Goal: Task Accomplishment & Management: Use online tool/utility

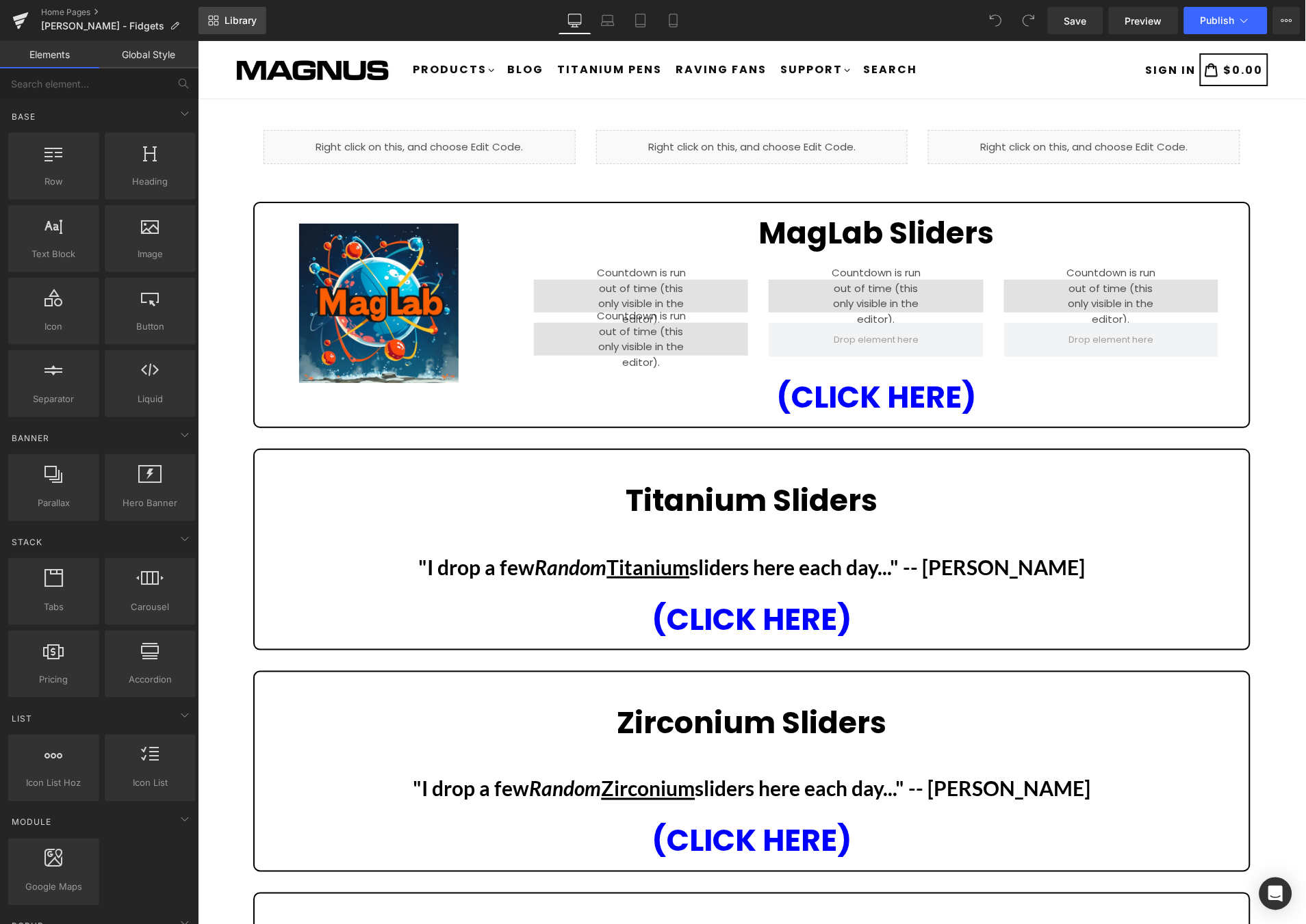
click at [244, 14] on span "Library" at bounding box center [240, 20] width 32 height 12
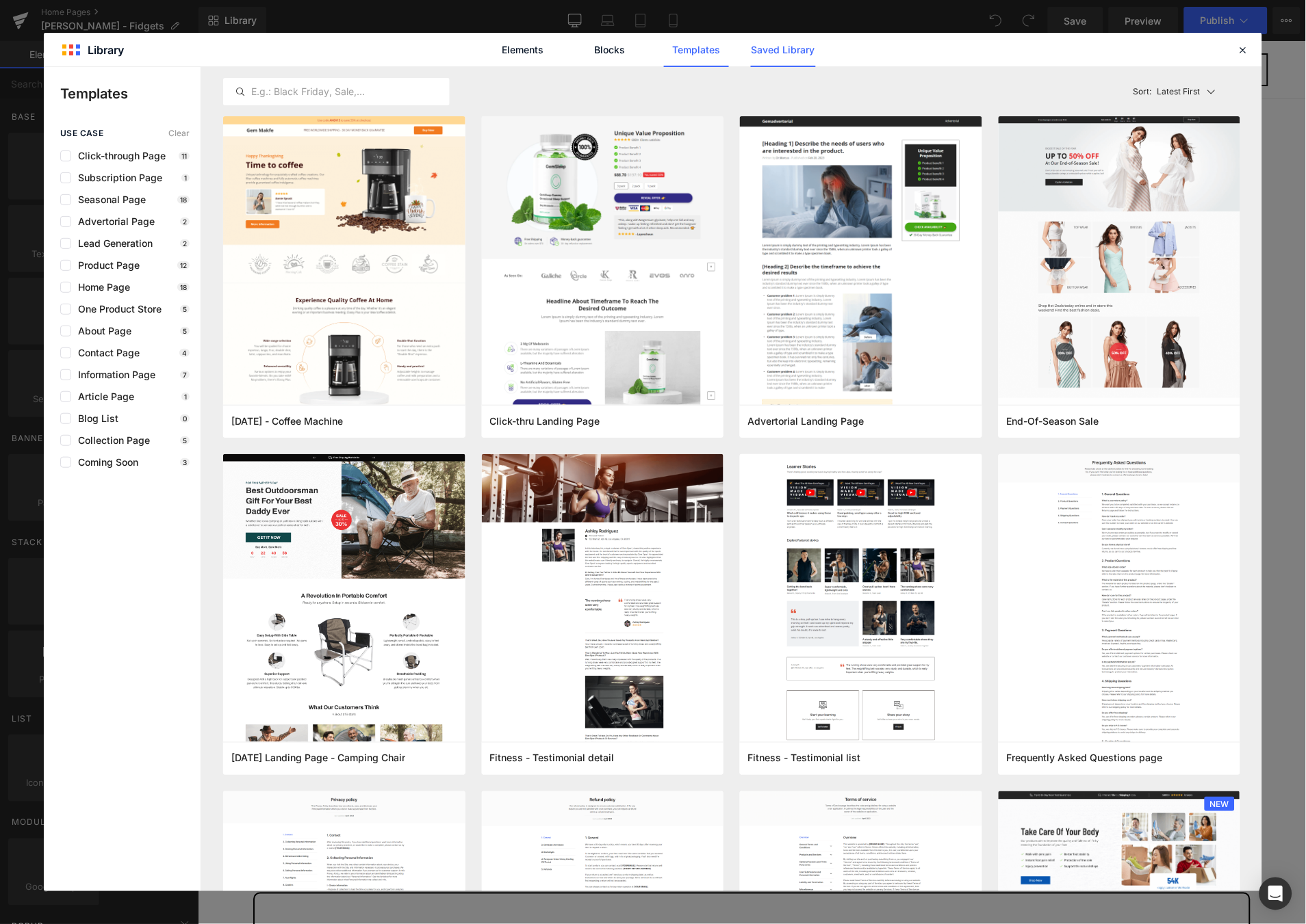
click at [769, 43] on link "Saved Library" at bounding box center [783, 50] width 65 height 34
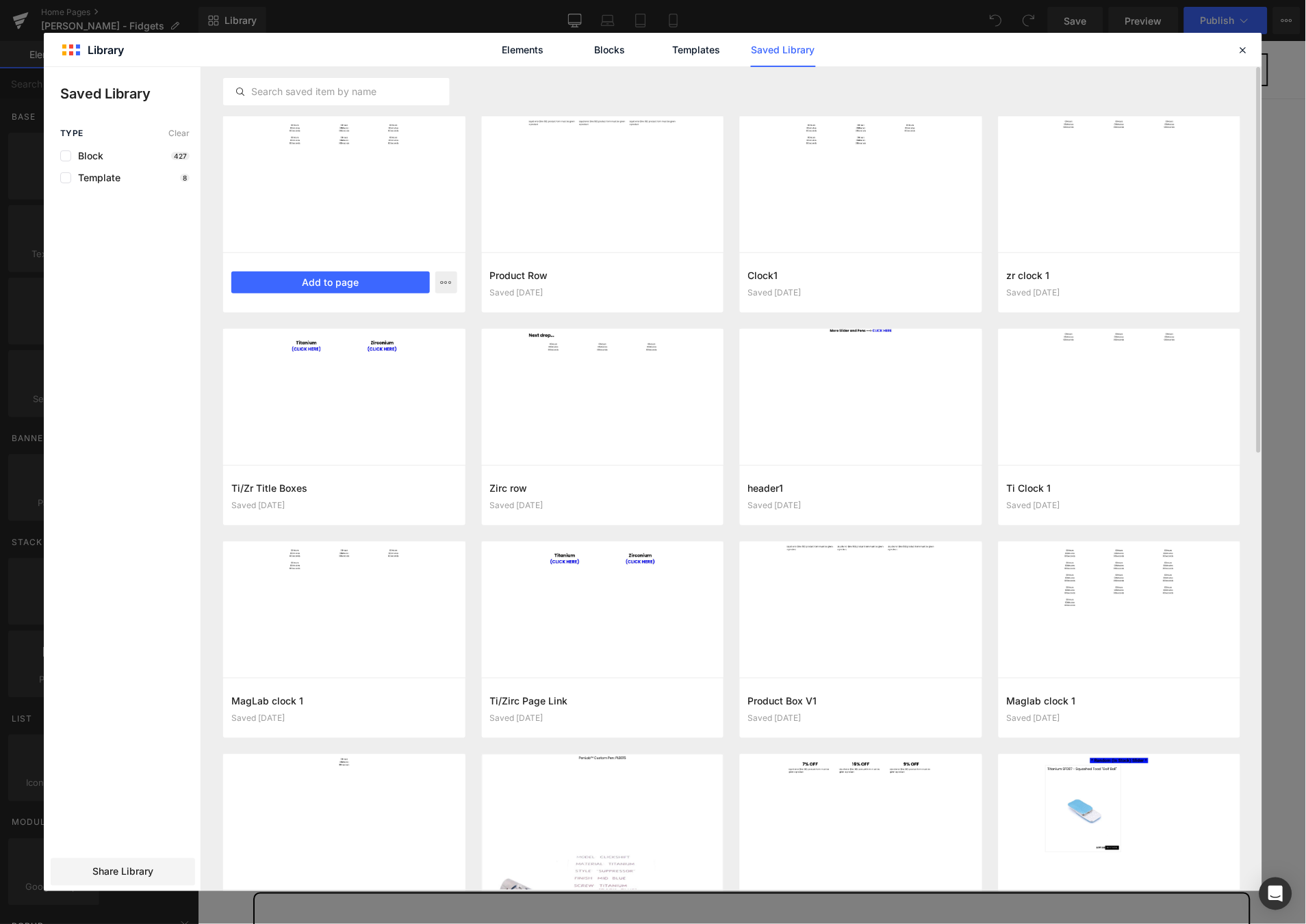
click at [317, 251] on div at bounding box center [344, 184] width 242 height 136
click at [322, 278] on button "Add to page" at bounding box center [331, 283] width 199 height 22
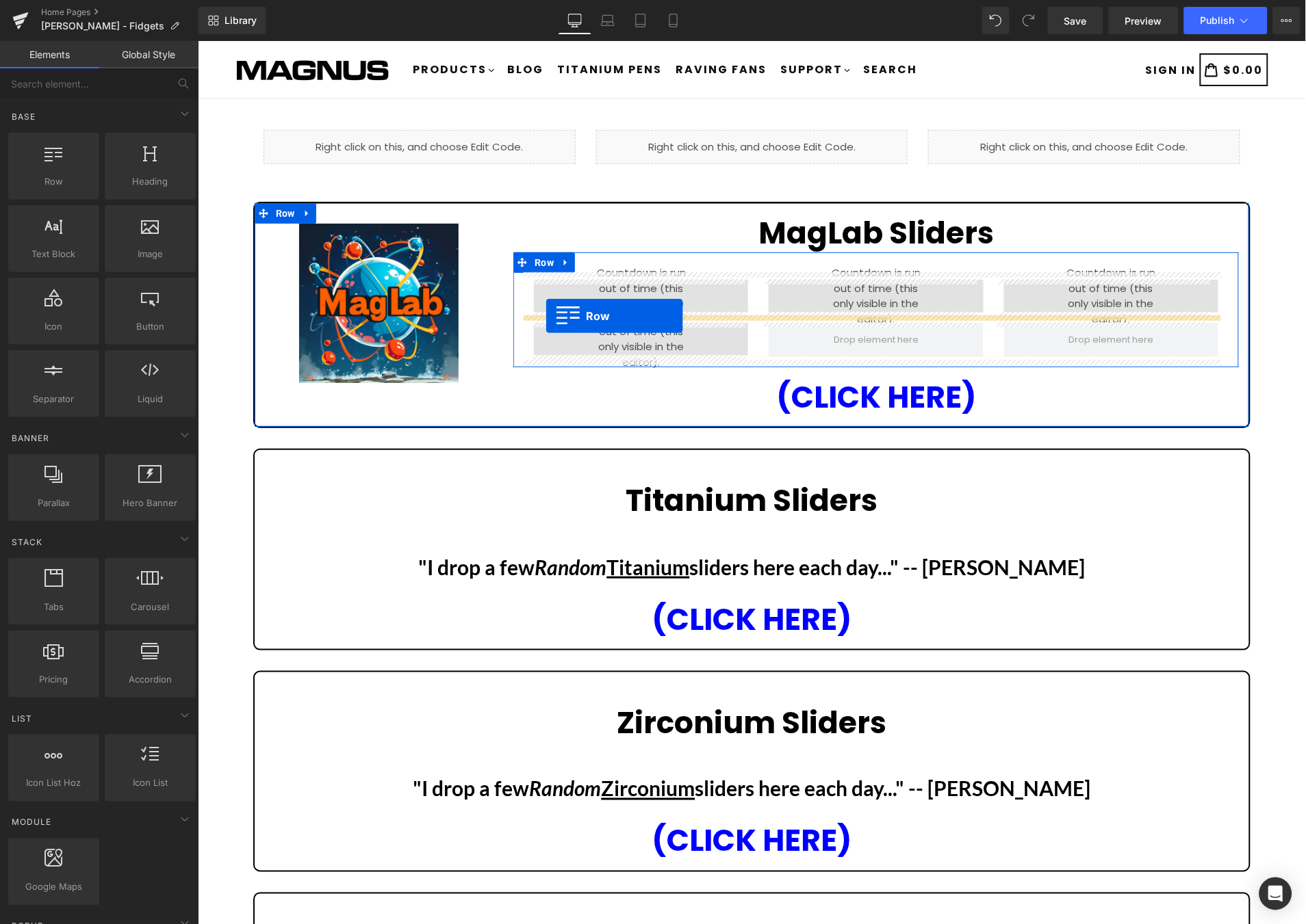
drag, startPoint x: 344, startPoint y: 480, endPoint x: 545, endPoint y: 315, distance: 260.0
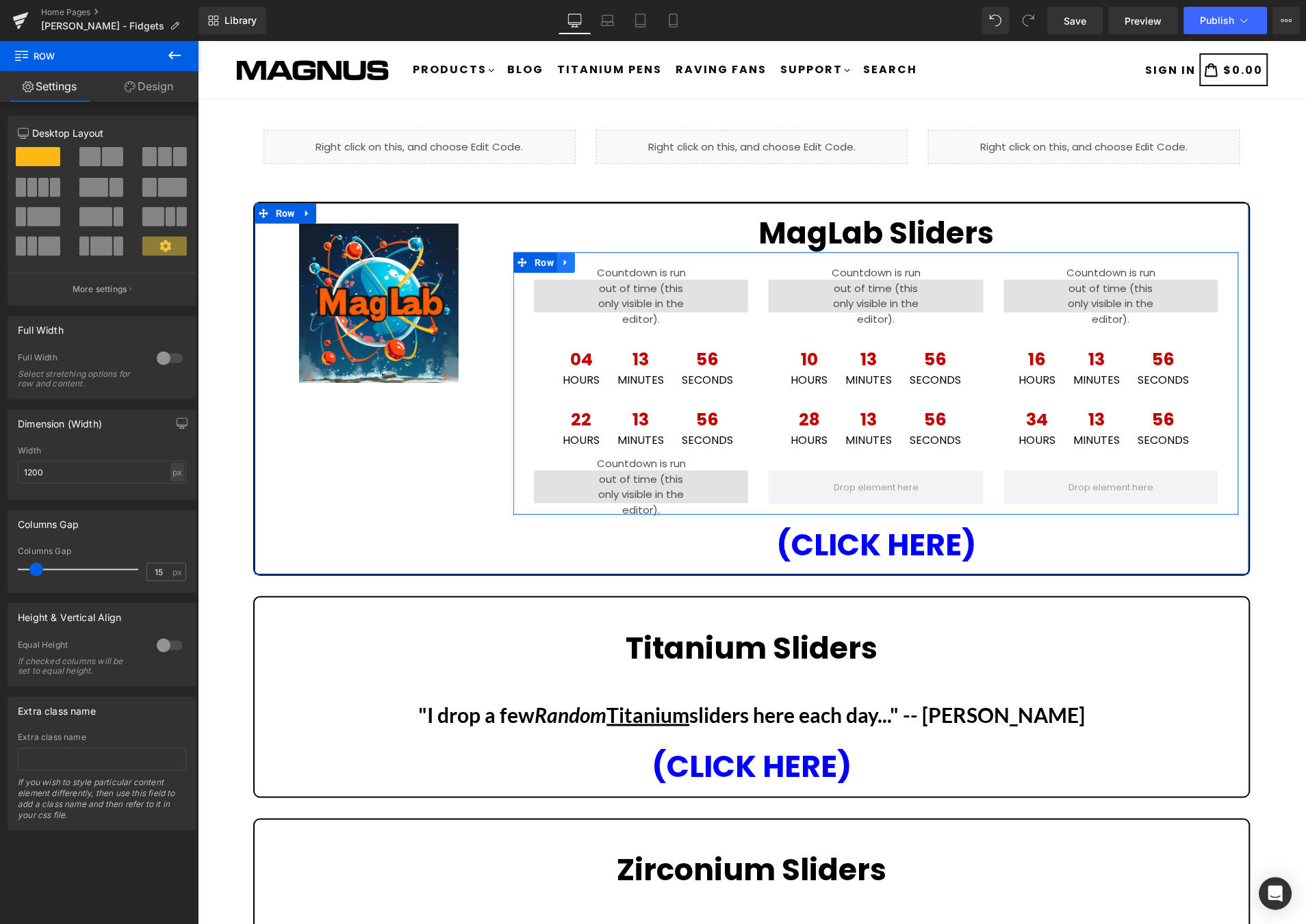
click at [563, 261] on icon at bounding box center [565, 262] width 9 height 10
click at [596, 258] on icon at bounding box center [601, 262] width 9 height 9
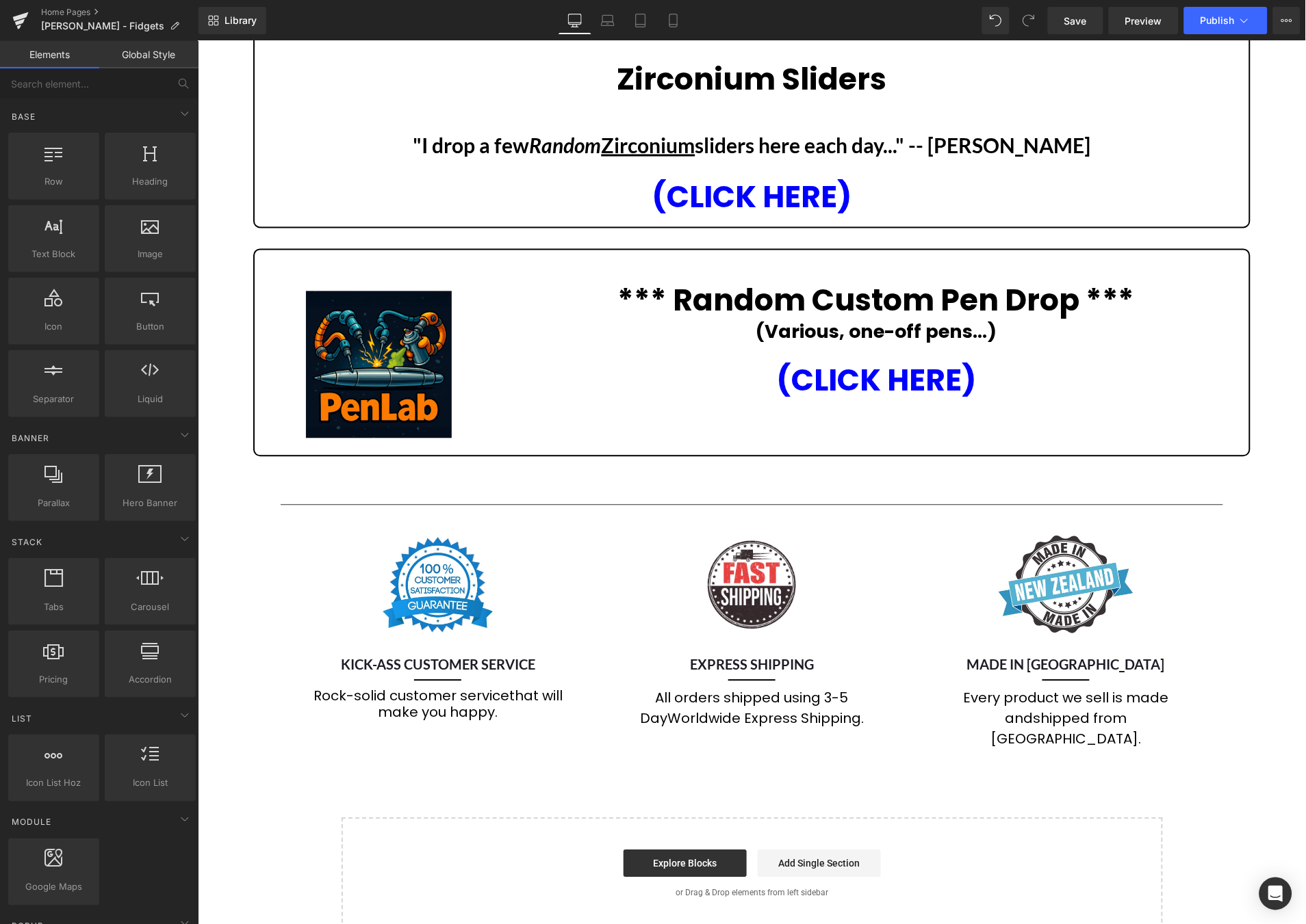
scroll to position [336, 0]
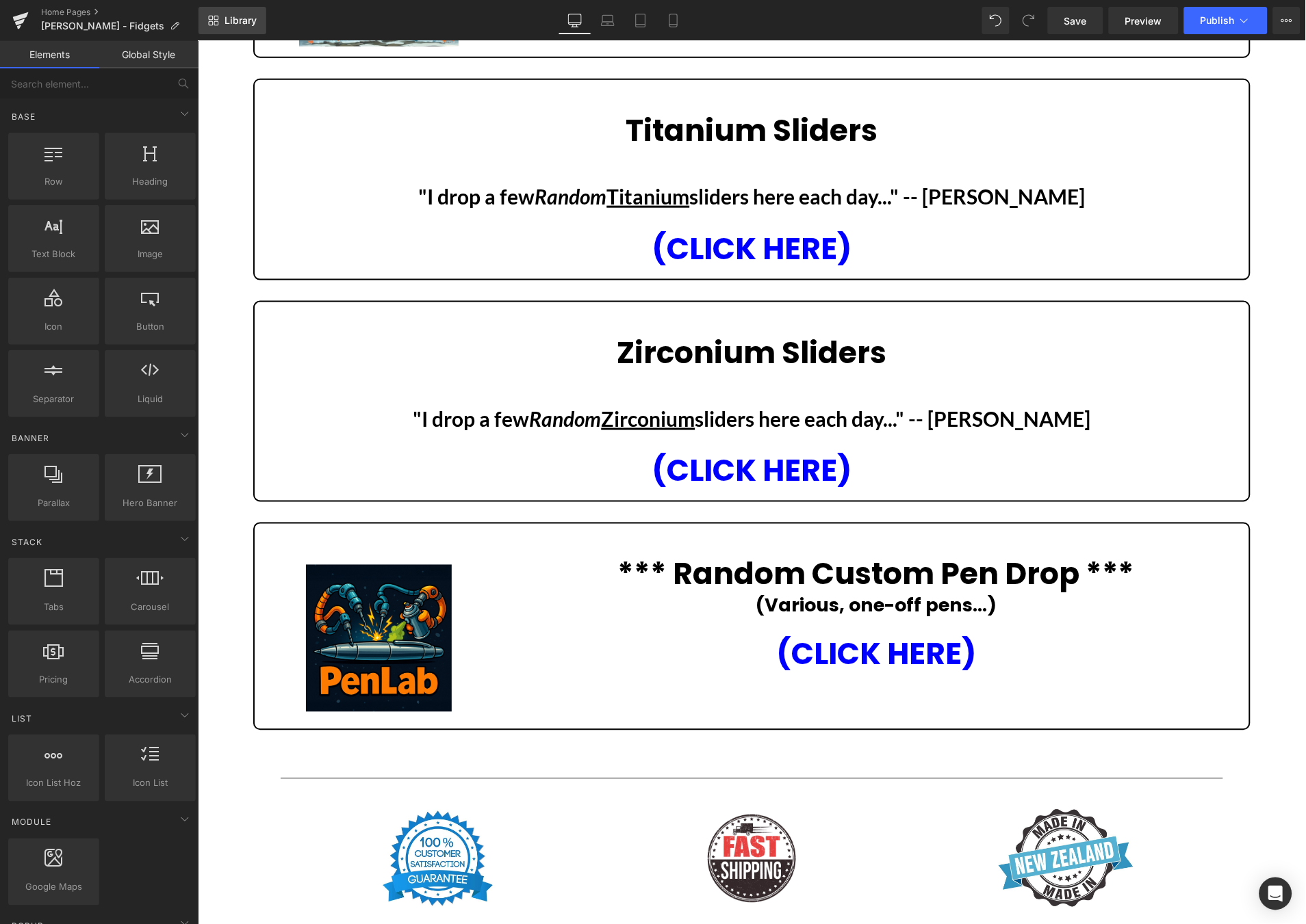
click at [244, 20] on span "Library" at bounding box center [240, 20] width 32 height 12
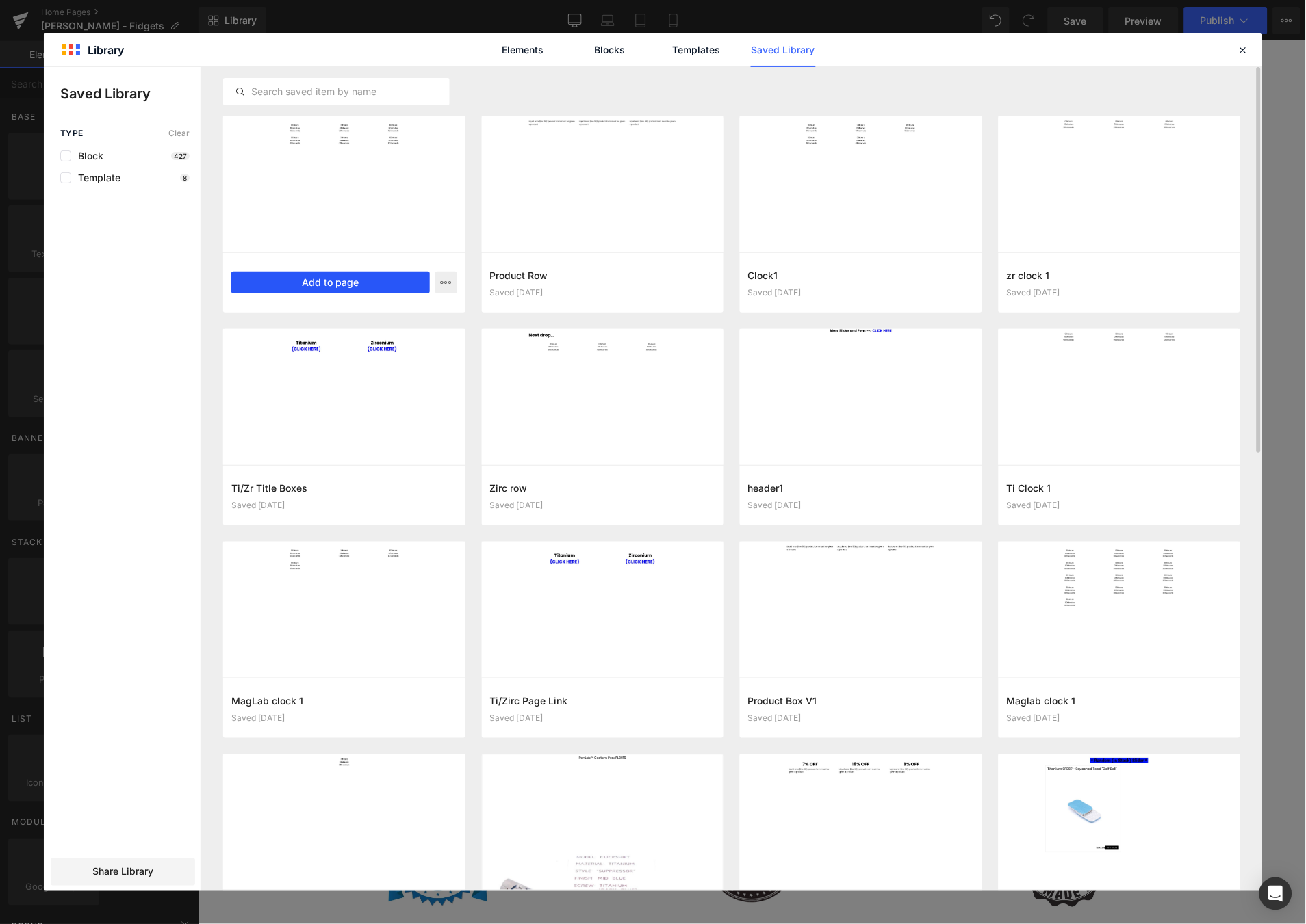
click at [332, 279] on button "Add to page" at bounding box center [331, 283] width 199 height 22
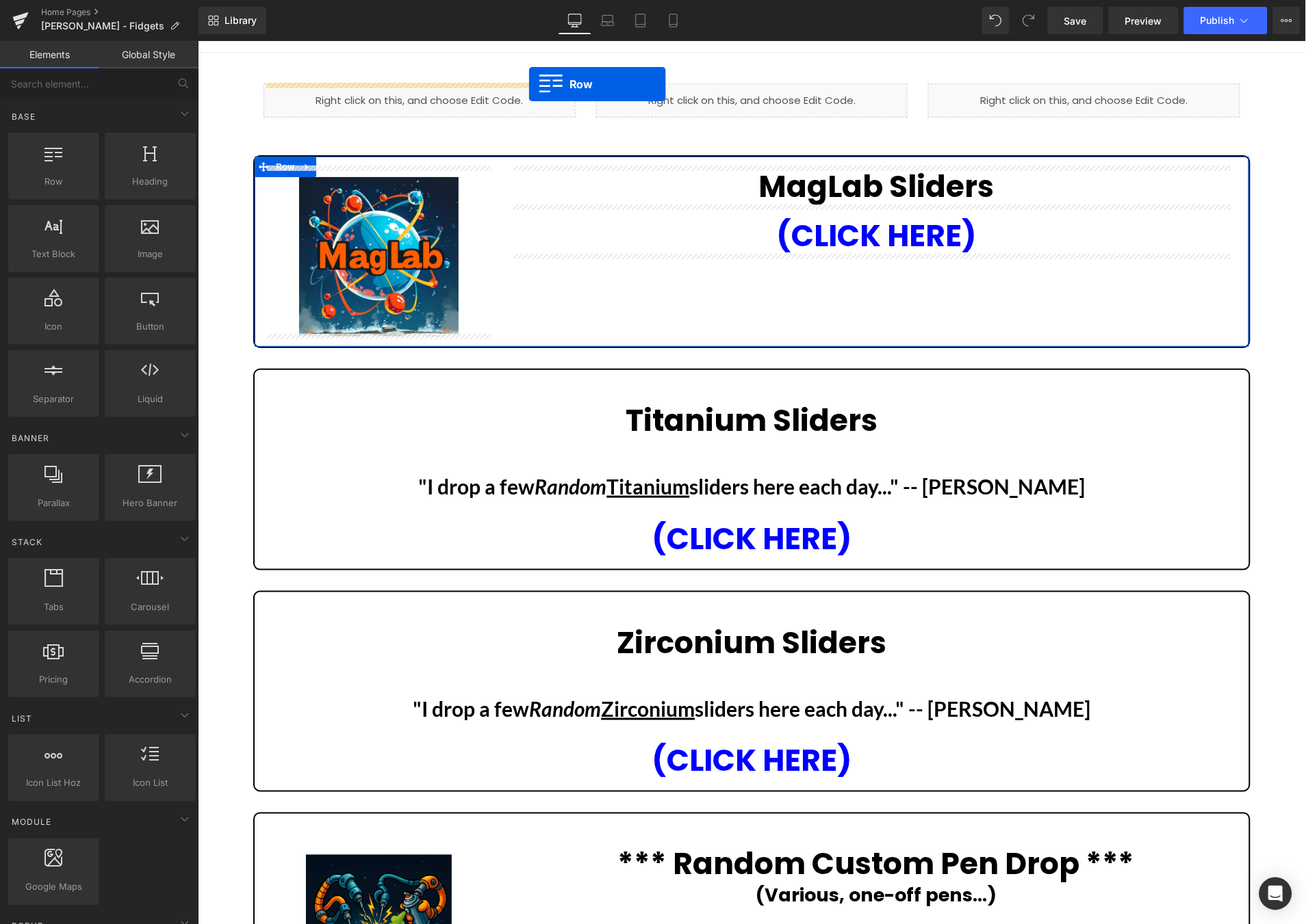
scroll to position [20, 0]
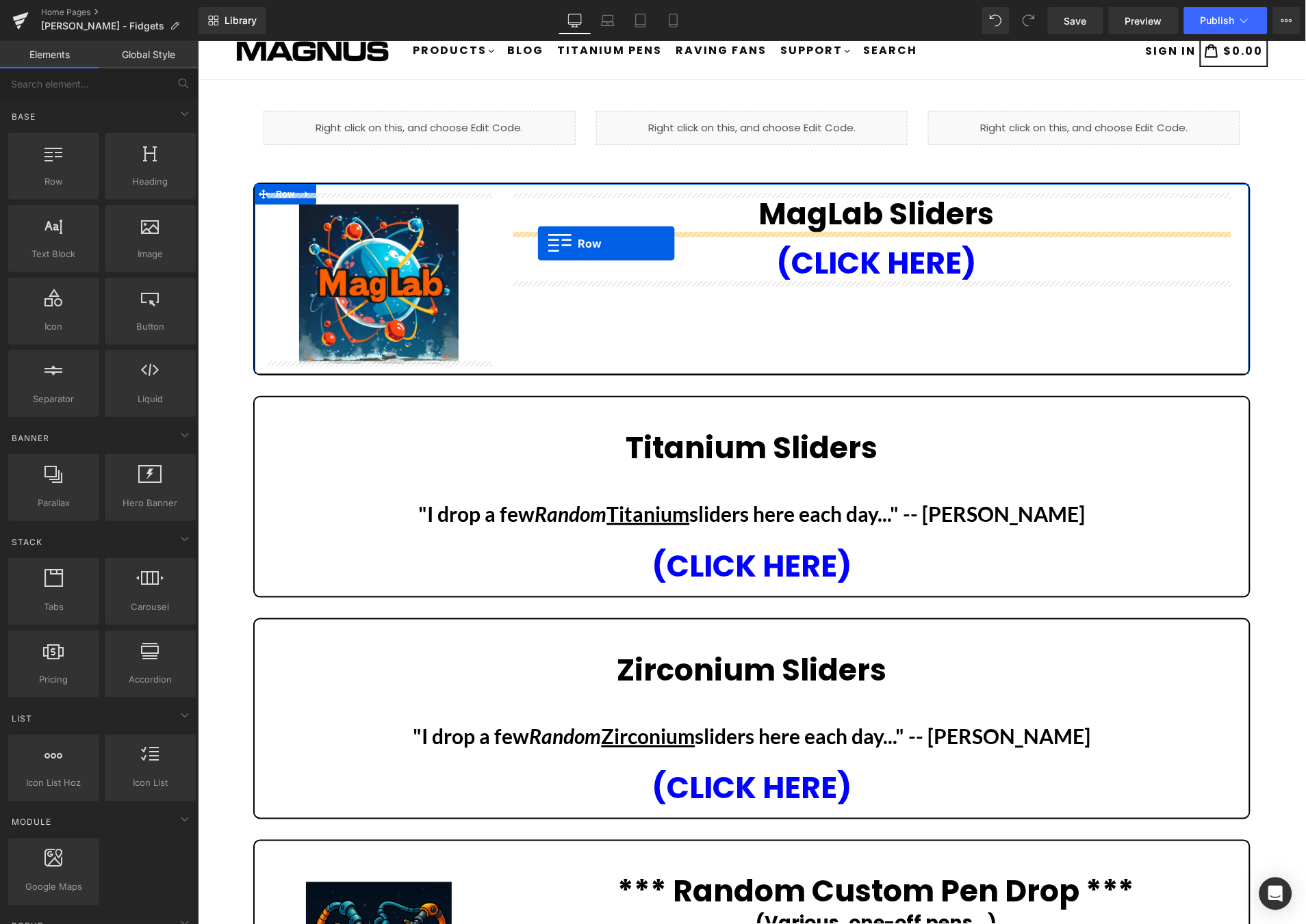
drag, startPoint x: 344, startPoint y: 480, endPoint x: 537, endPoint y: 243, distance: 305.6
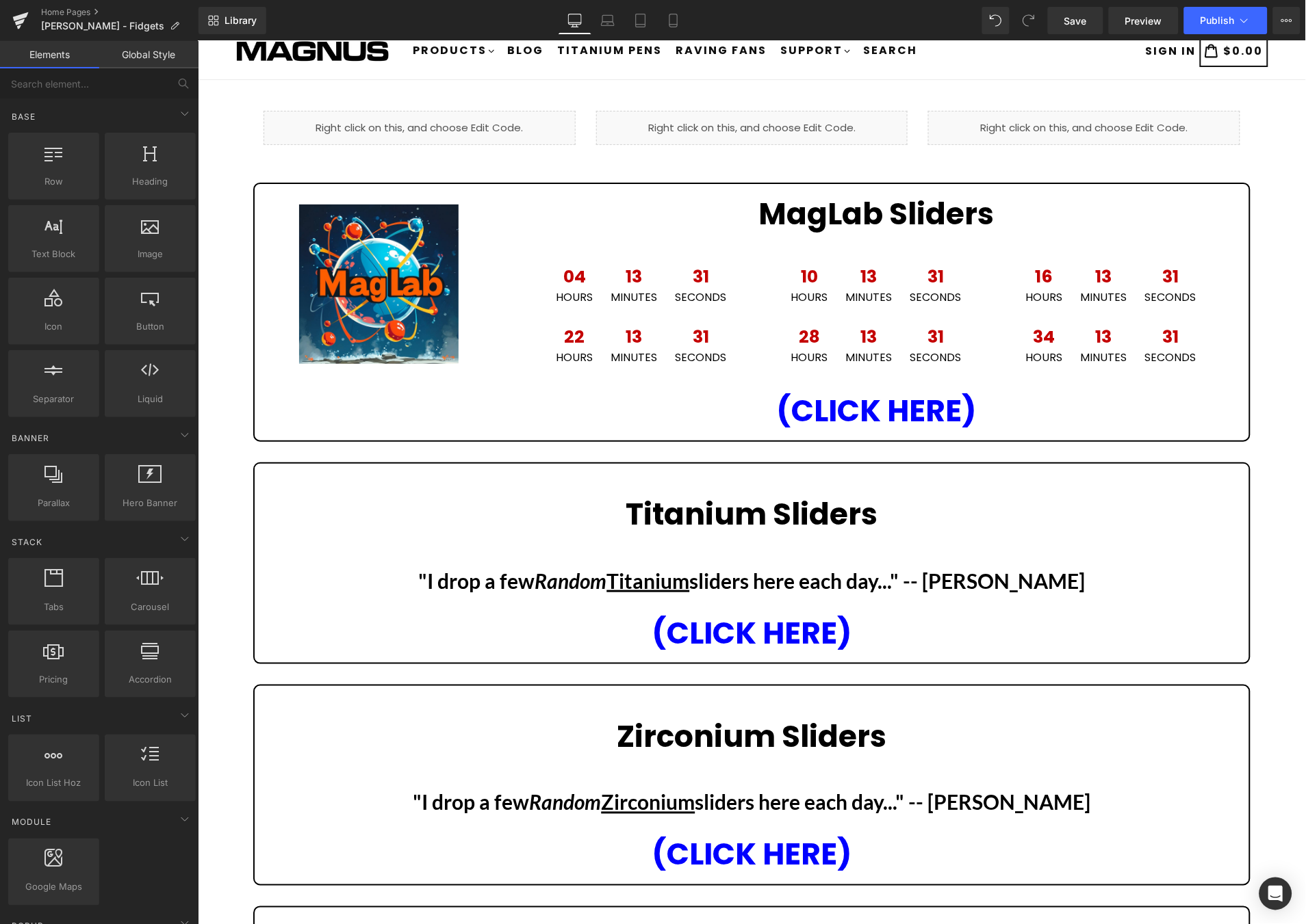
click at [1259, 472] on div "Liquid Liquid Liquid Row Image MagLab Sliders Heading 04 Hours 13 Minutes 31 Se…" at bounding box center [751, 843] width 1108 height 1487
click at [1077, 19] on span "Save" at bounding box center [1076, 20] width 23 height 14
click at [1214, 21] on span "Publish" at bounding box center [1218, 20] width 34 height 11
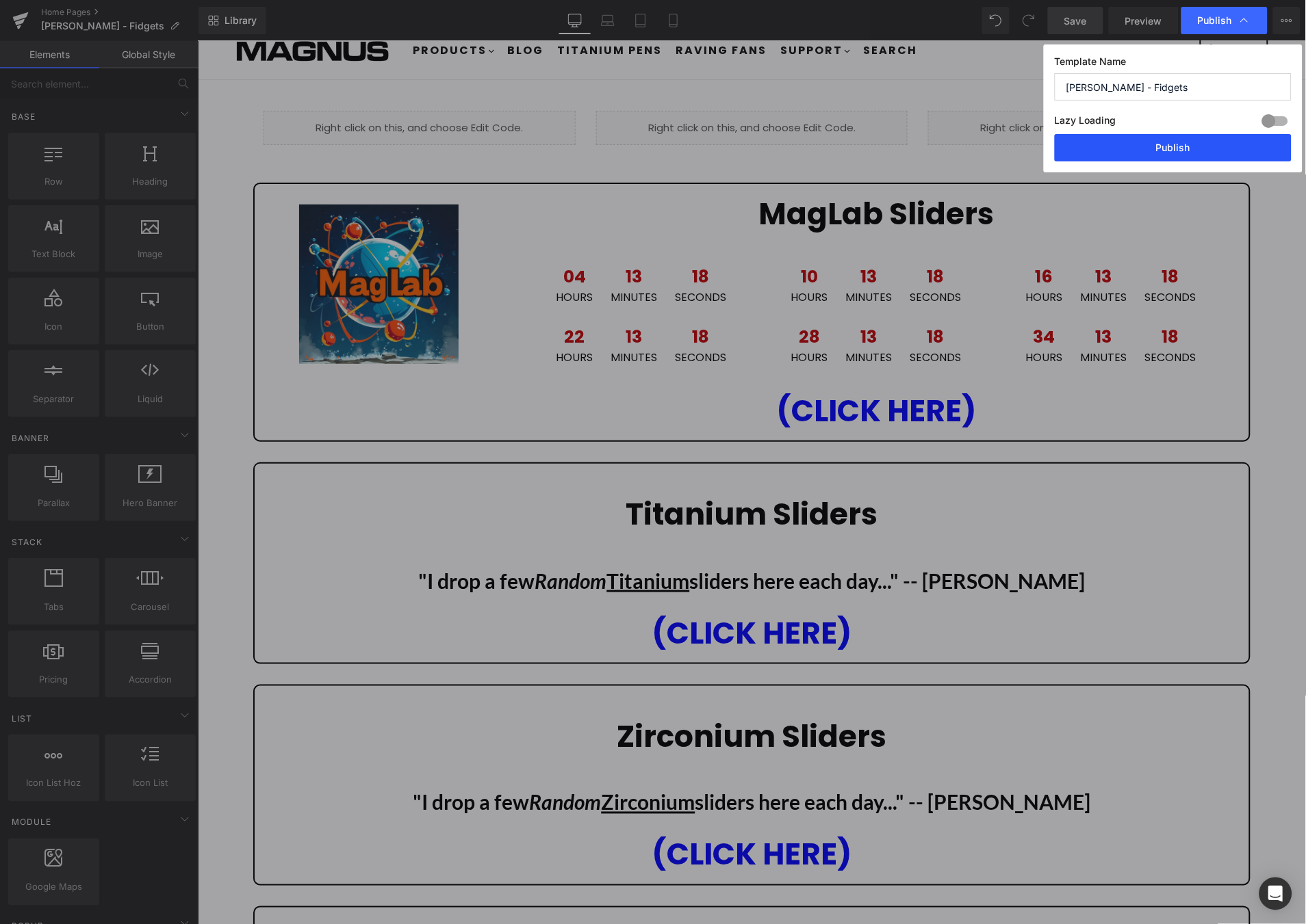
click at [1219, 153] on button "Publish" at bounding box center [1173, 148] width 237 height 27
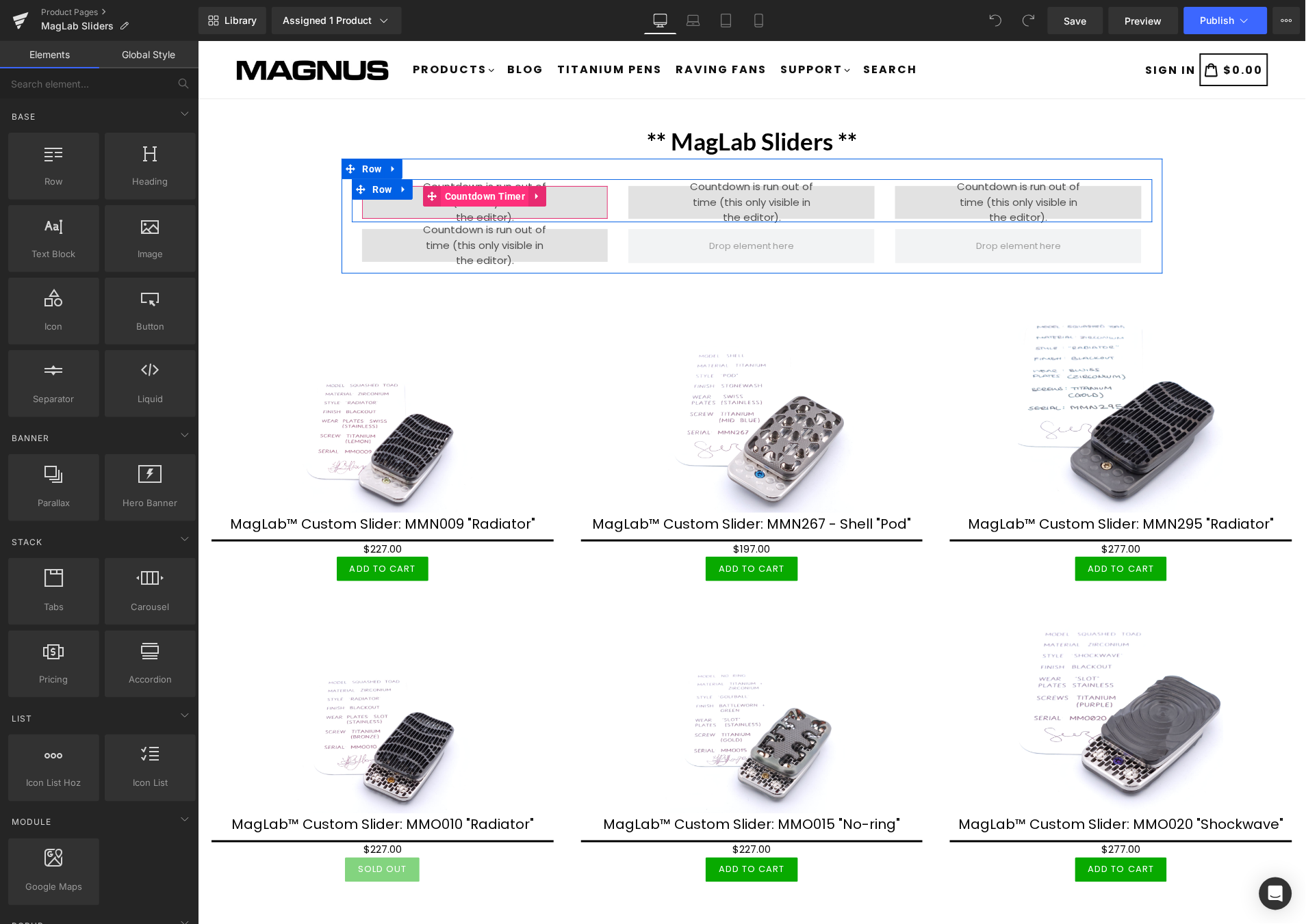
click at [471, 195] on span "Countdown Timer" at bounding box center [484, 195] width 88 height 20
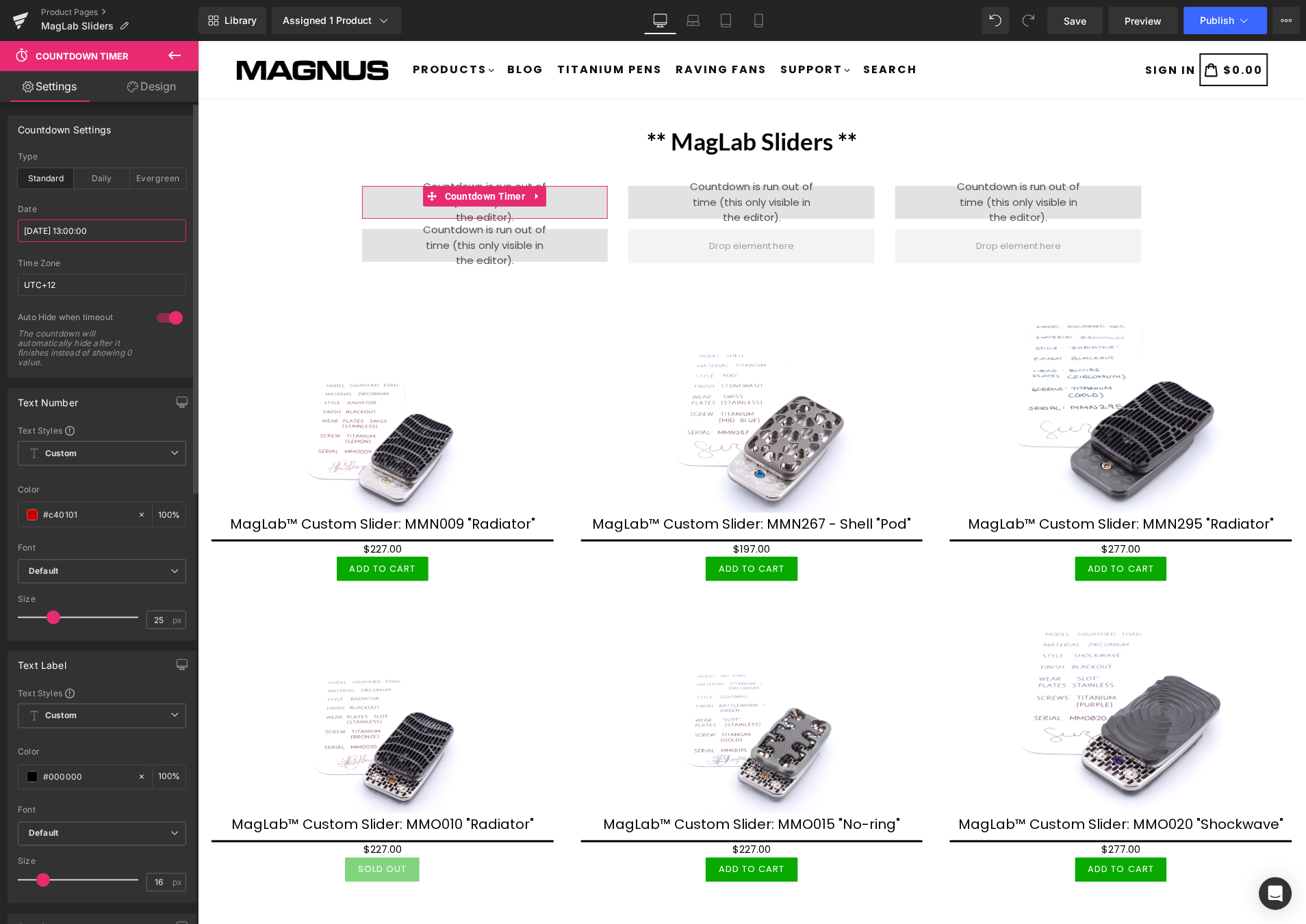
click at [125, 234] on input "2025/09/21 13:00:00" at bounding box center [102, 231] width 168 height 23
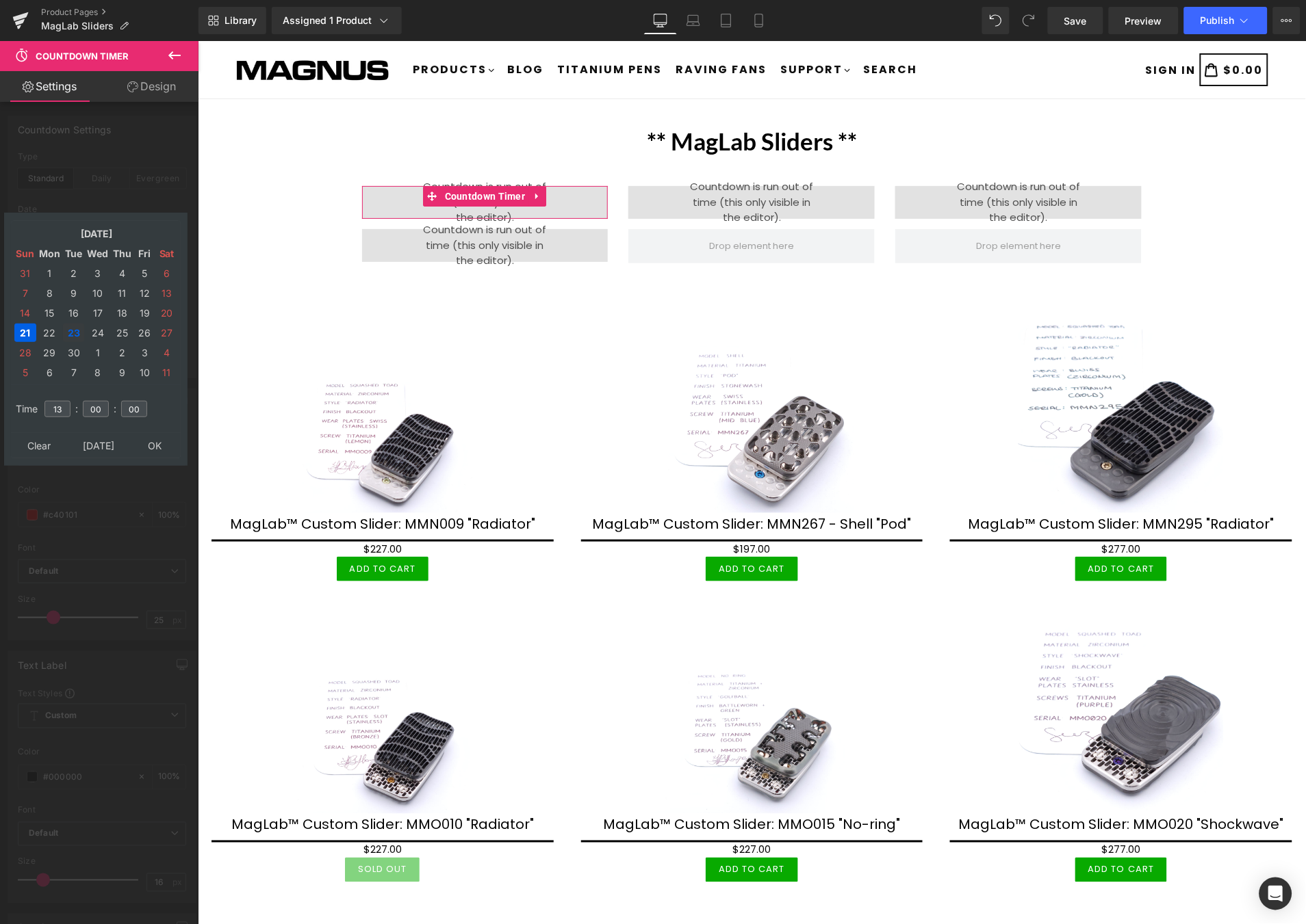
click at [71, 326] on td "23" at bounding box center [73, 333] width 21 height 19
click at [65, 401] on input "13" at bounding box center [57, 408] width 26 height 16
type input "19"
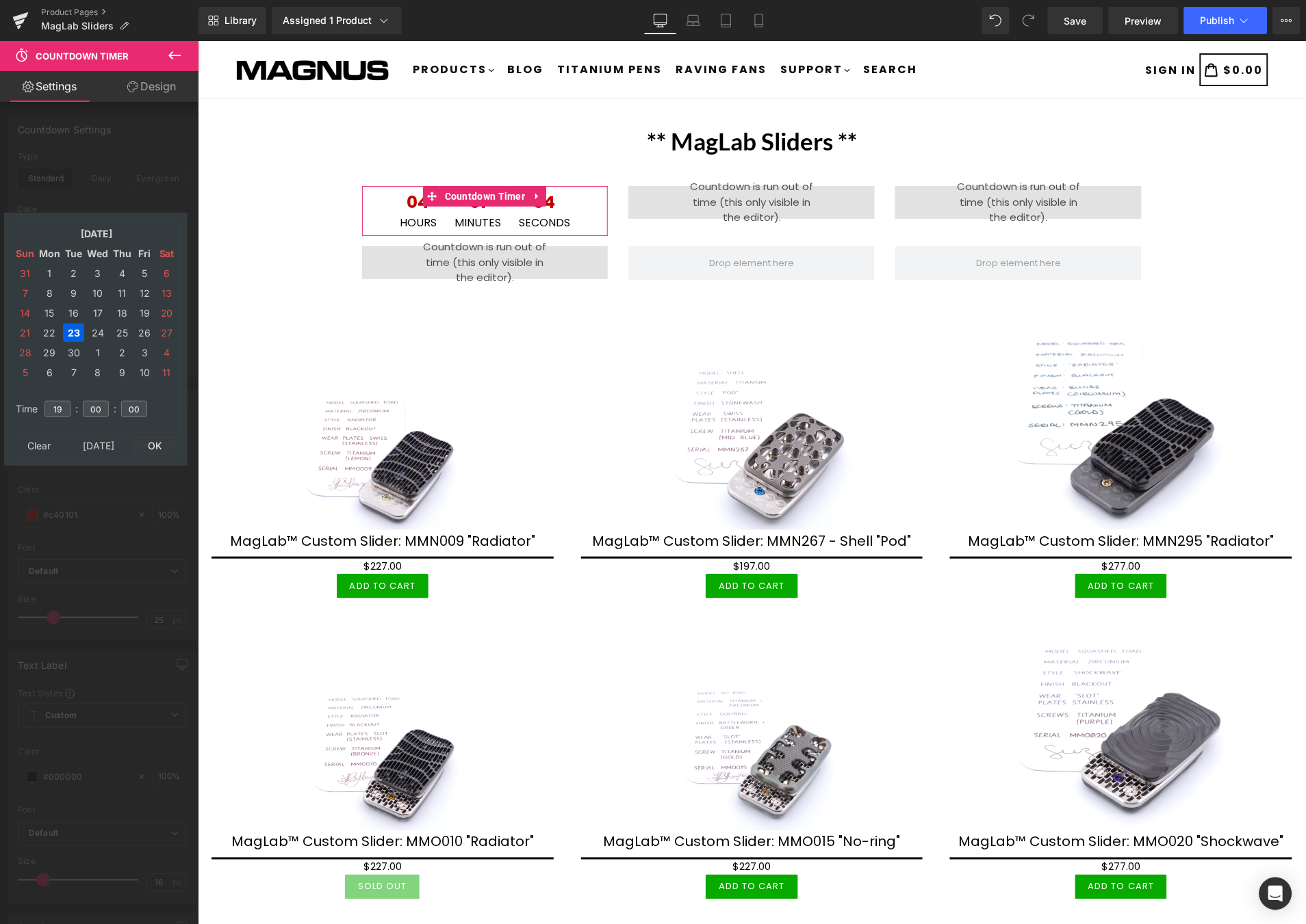
type input "2025/09/23 19:00:00"
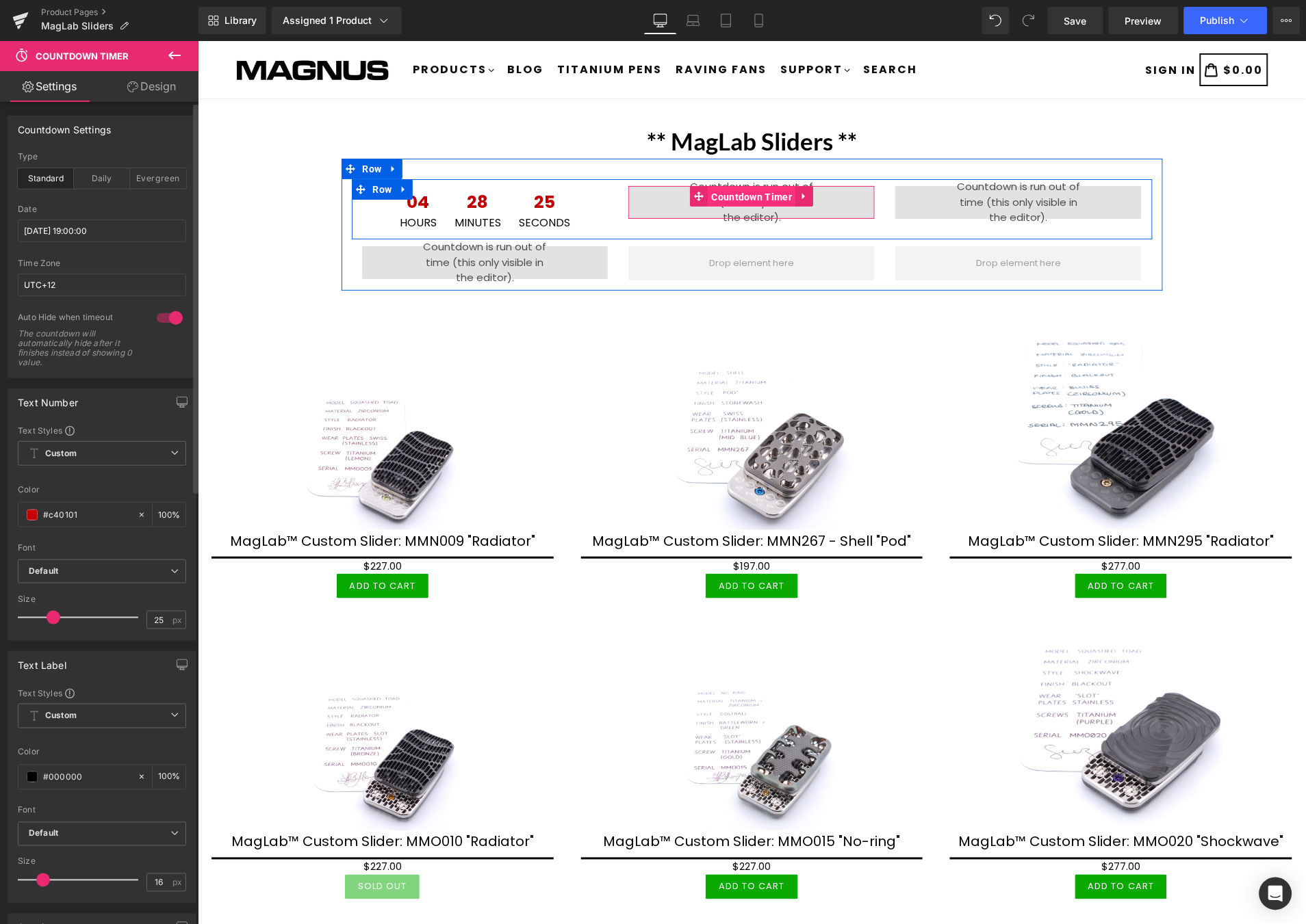
click at [729, 194] on span "Countdown Timer" at bounding box center [751, 196] width 88 height 20
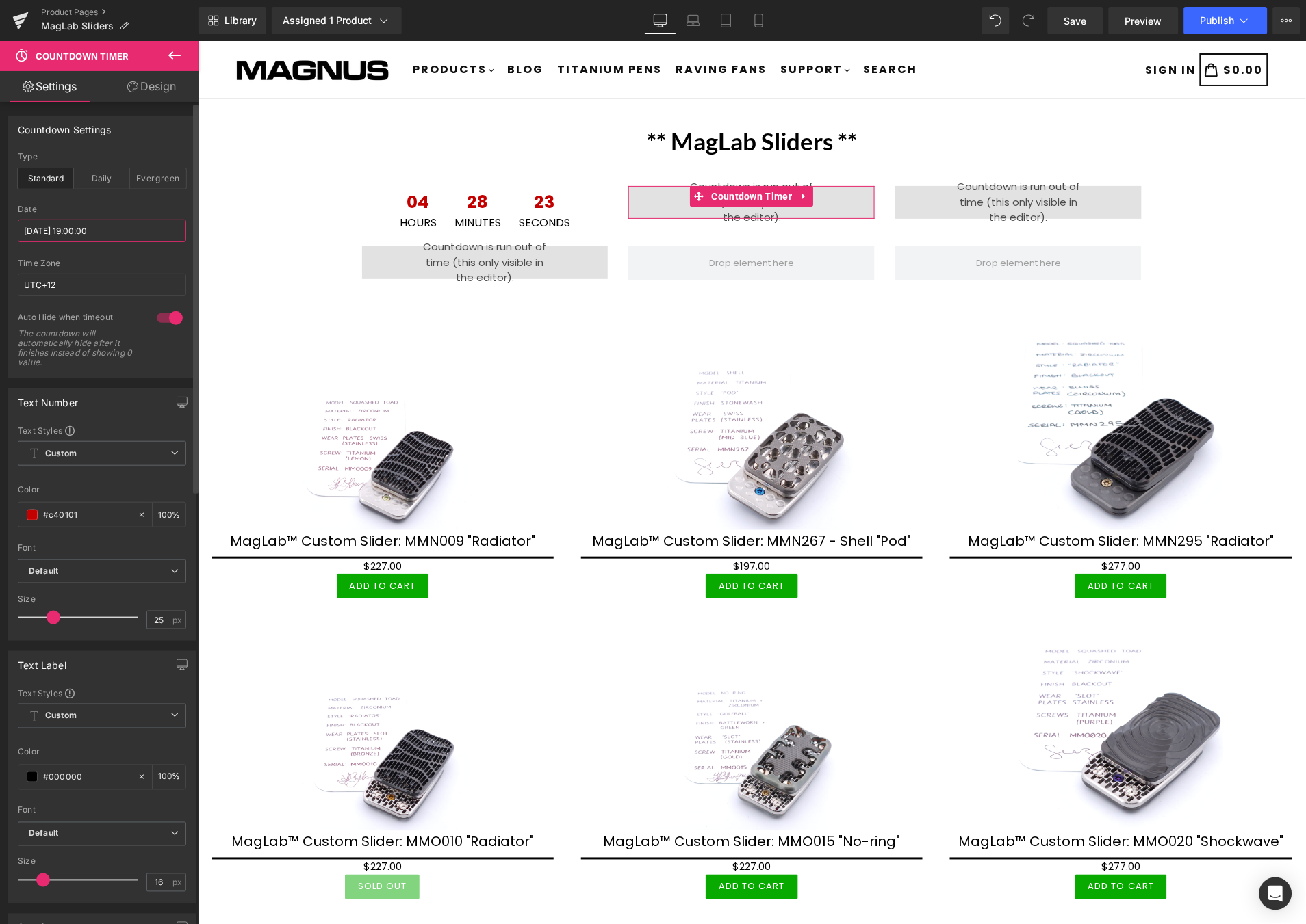
click at [146, 229] on input "2025/09/21 19:00:00" at bounding box center [102, 231] width 168 height 23
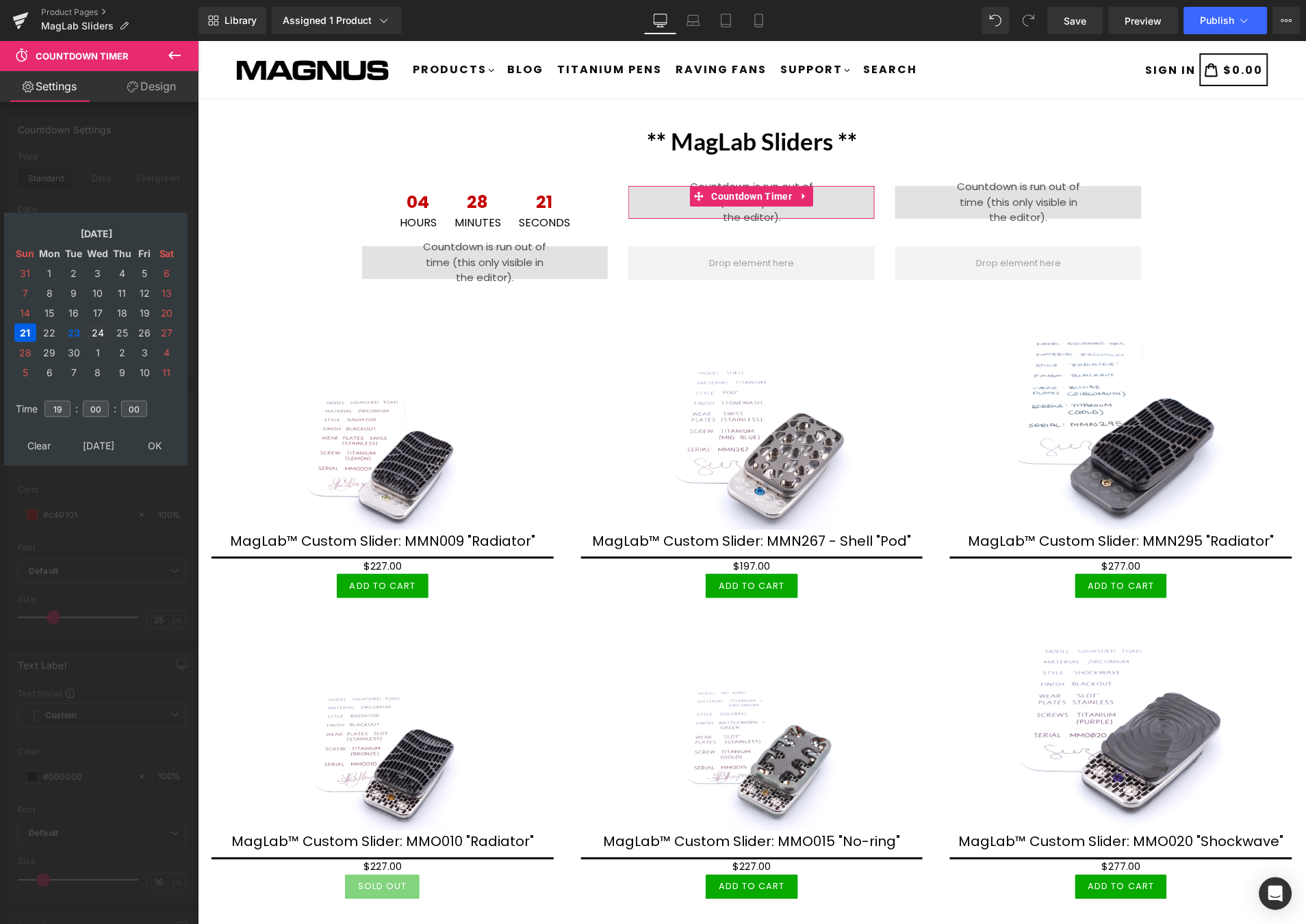
click at [97, 329] on td "24" at bounding box center [98, 333] width 24 height 19
click at [58, 406] on input "19" at bounding box center [57, 408] width 26 height 16
type input "01"
type input "2025/09/24 01:00:00"
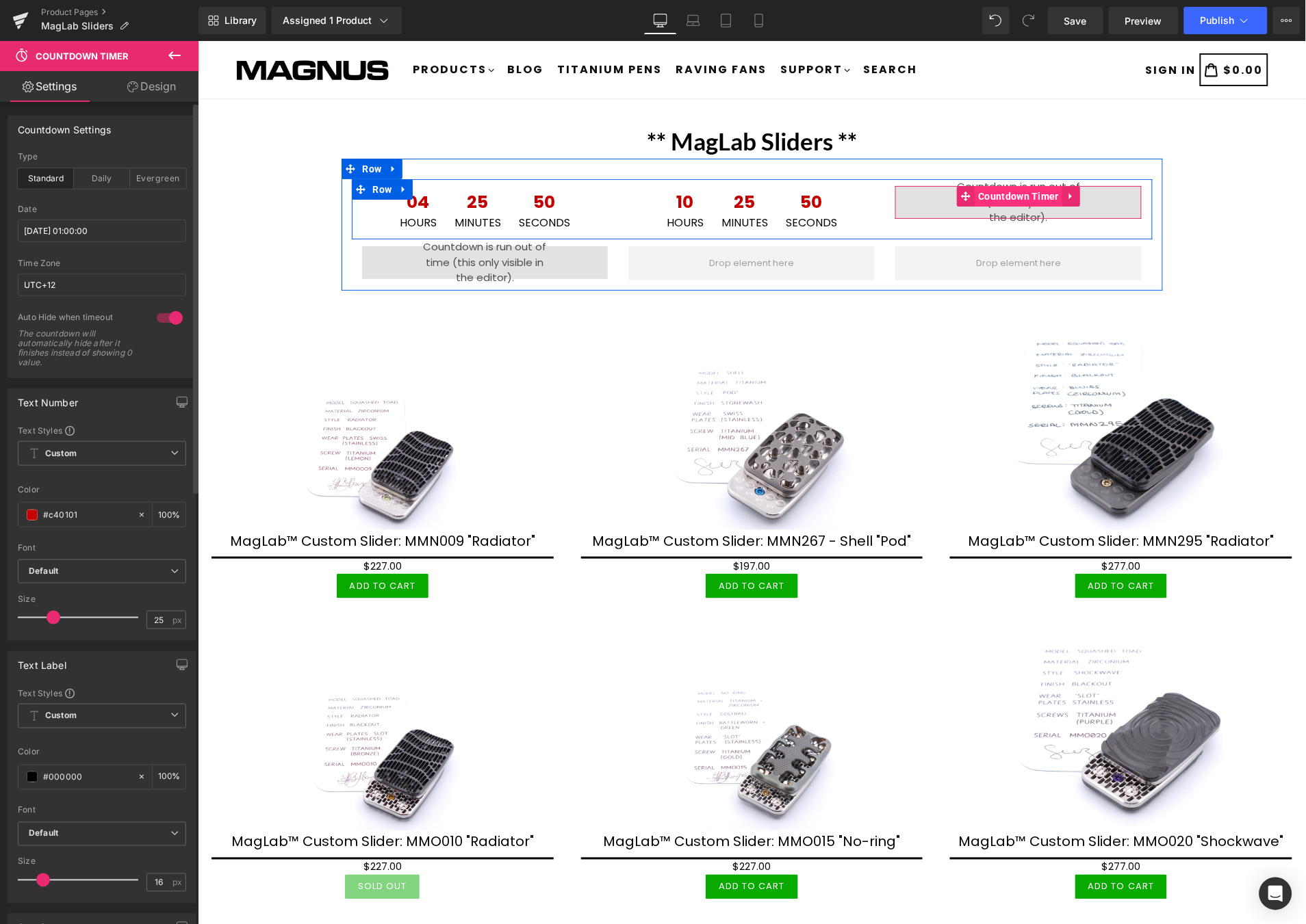
click at [1015, 195] on span "Countdown Timer" at bounding box center [1018, 195] width 88 height 20
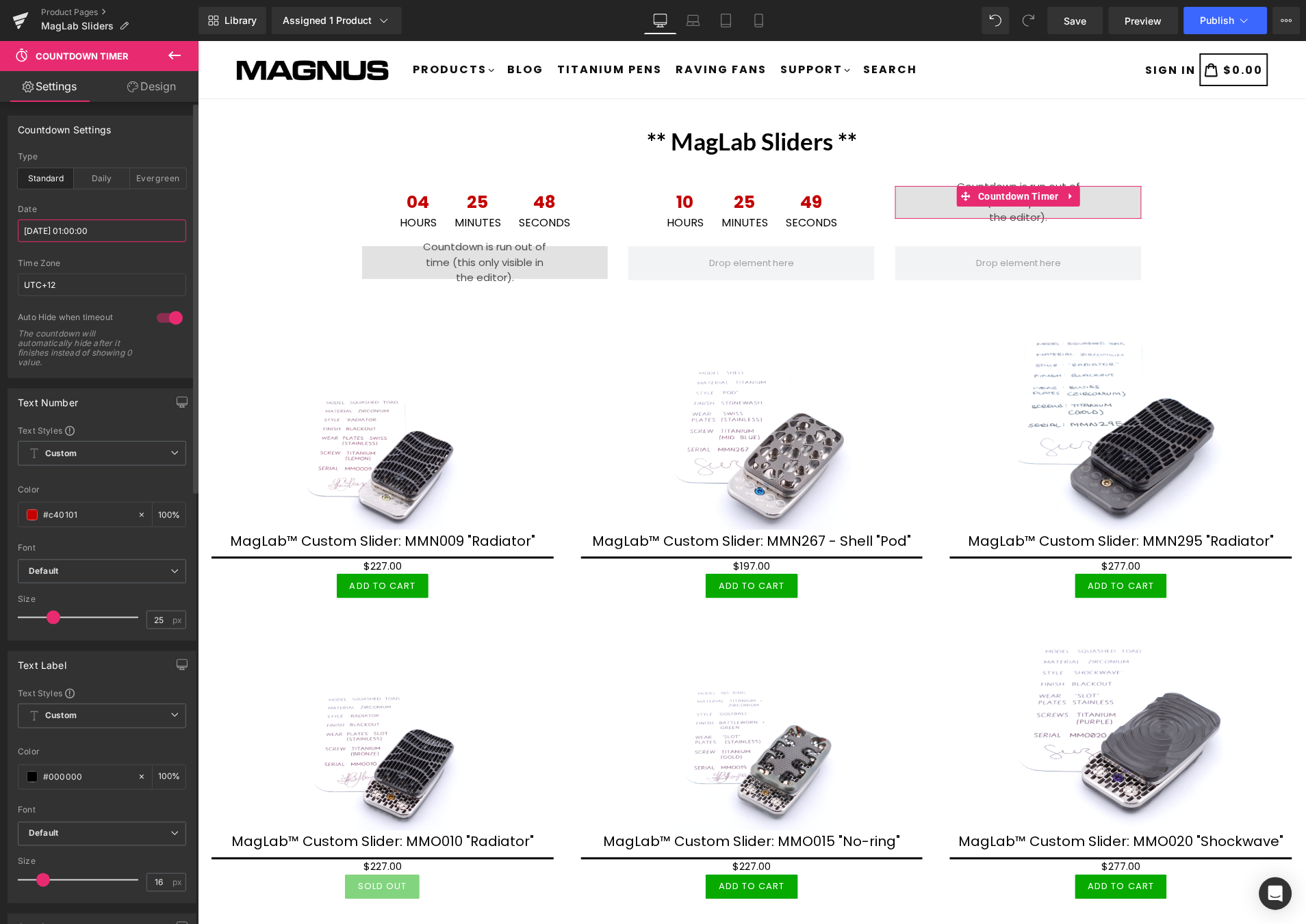
click at [137, 234] on input "2025/09/22 01:00:00" at bounding box center [102, 231] width 168 height 23
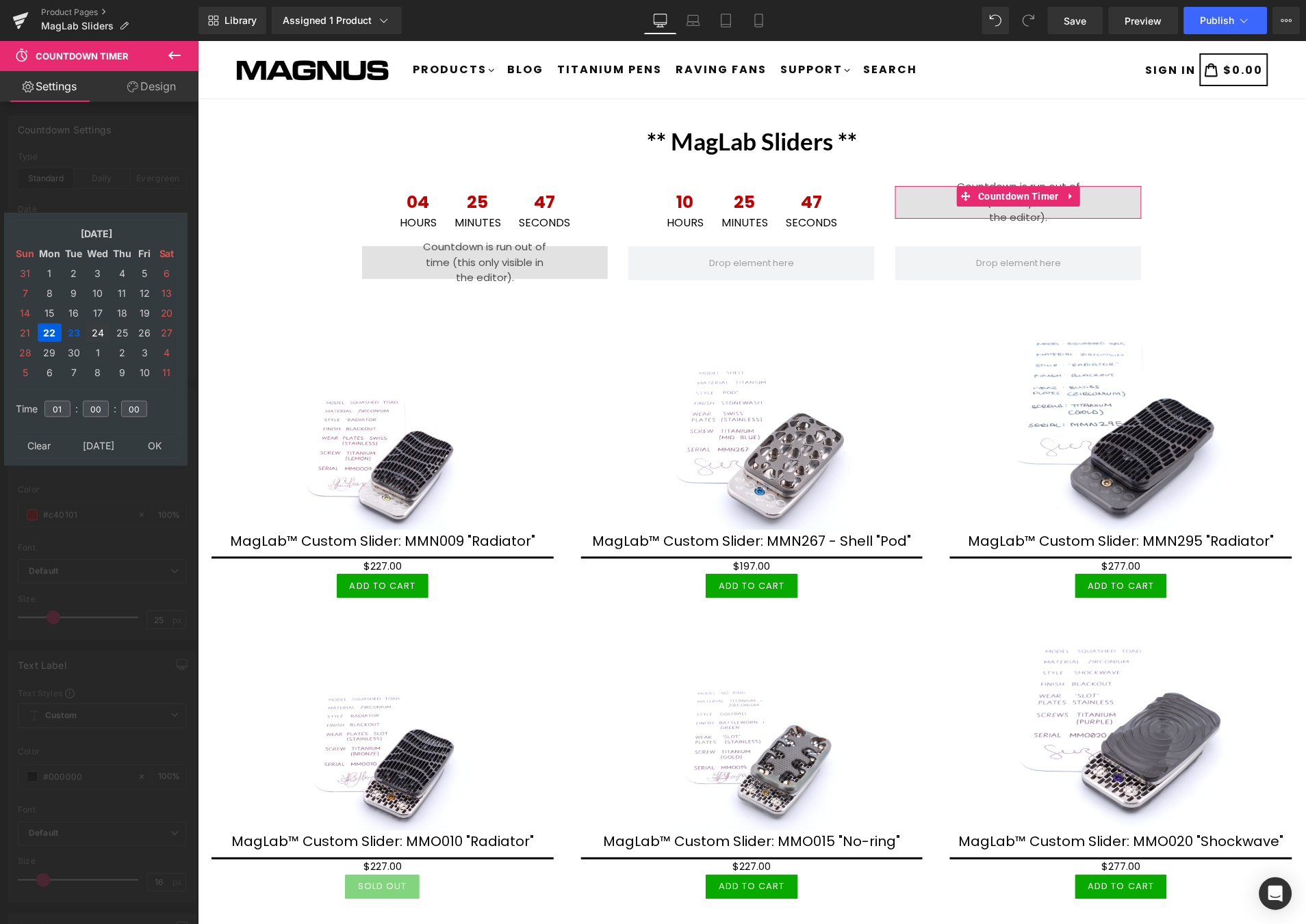
click at [93, 325] on td "24" at bounding box center [98, 333] width 24 height 19
click at [65, 403] on input "01" at bounding box center [57, 408] width 26 height 16
type input "0"
type input "07"
type input "2025/09/24 07:00:00"
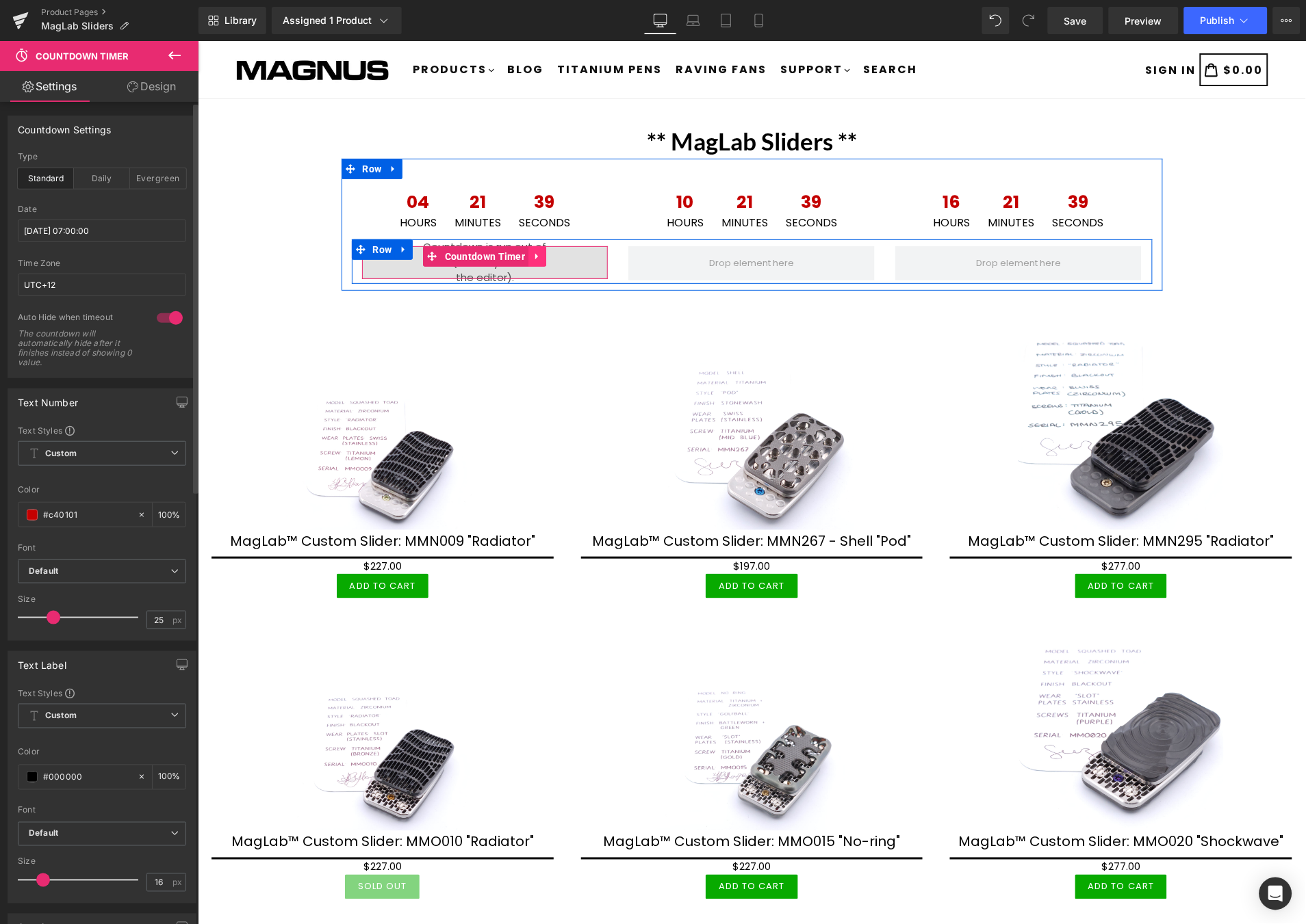
click at [534, 255] on icon at bounding box center [536, 256] width 9 height 10
click at [523, 255] on icon at bounding box center [527, 256] width 9 height 9
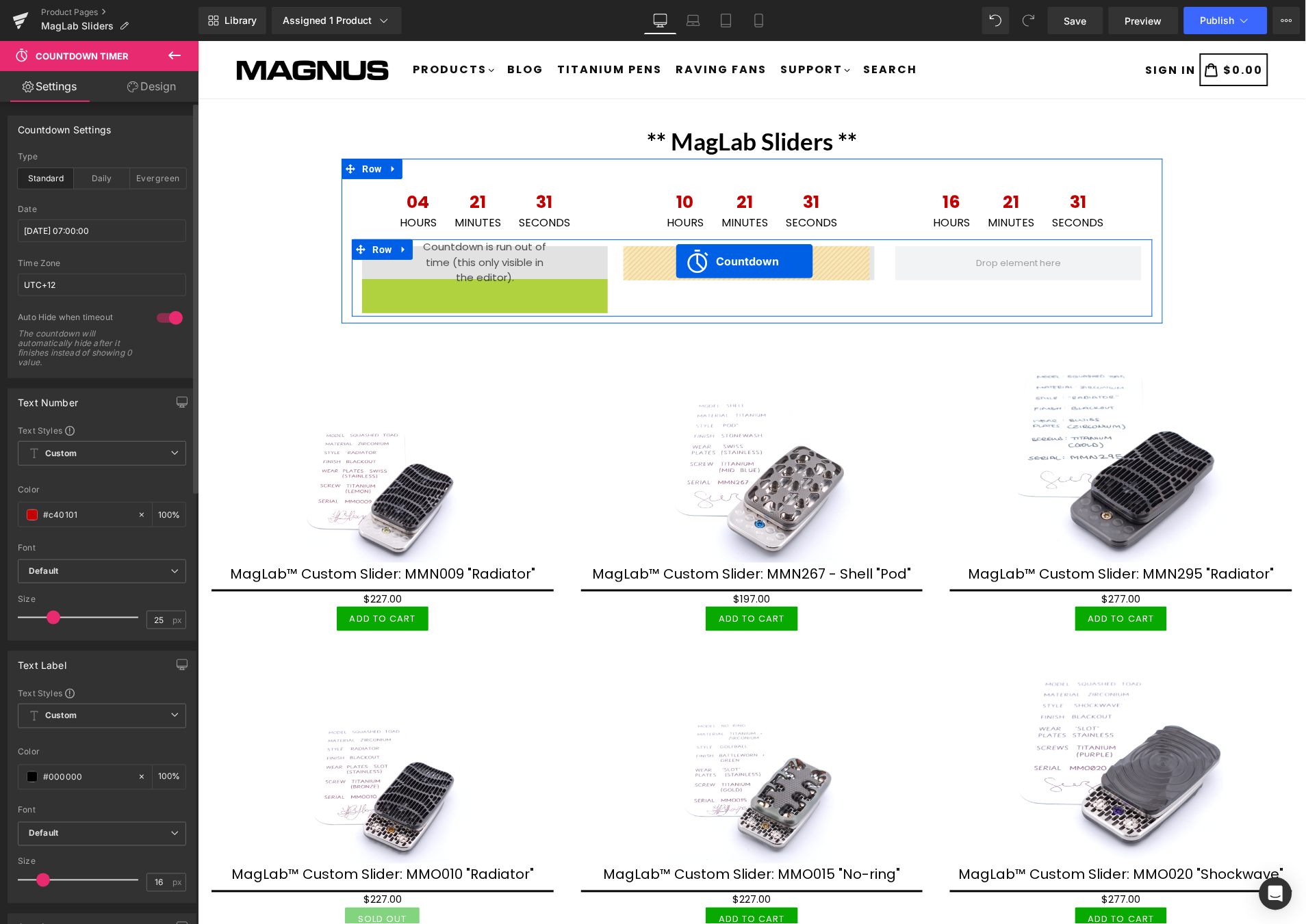
drag, startPoint x: 425, startPoint y: 291, endPoint x: 675, endPoint y: 261, distance: 251.8
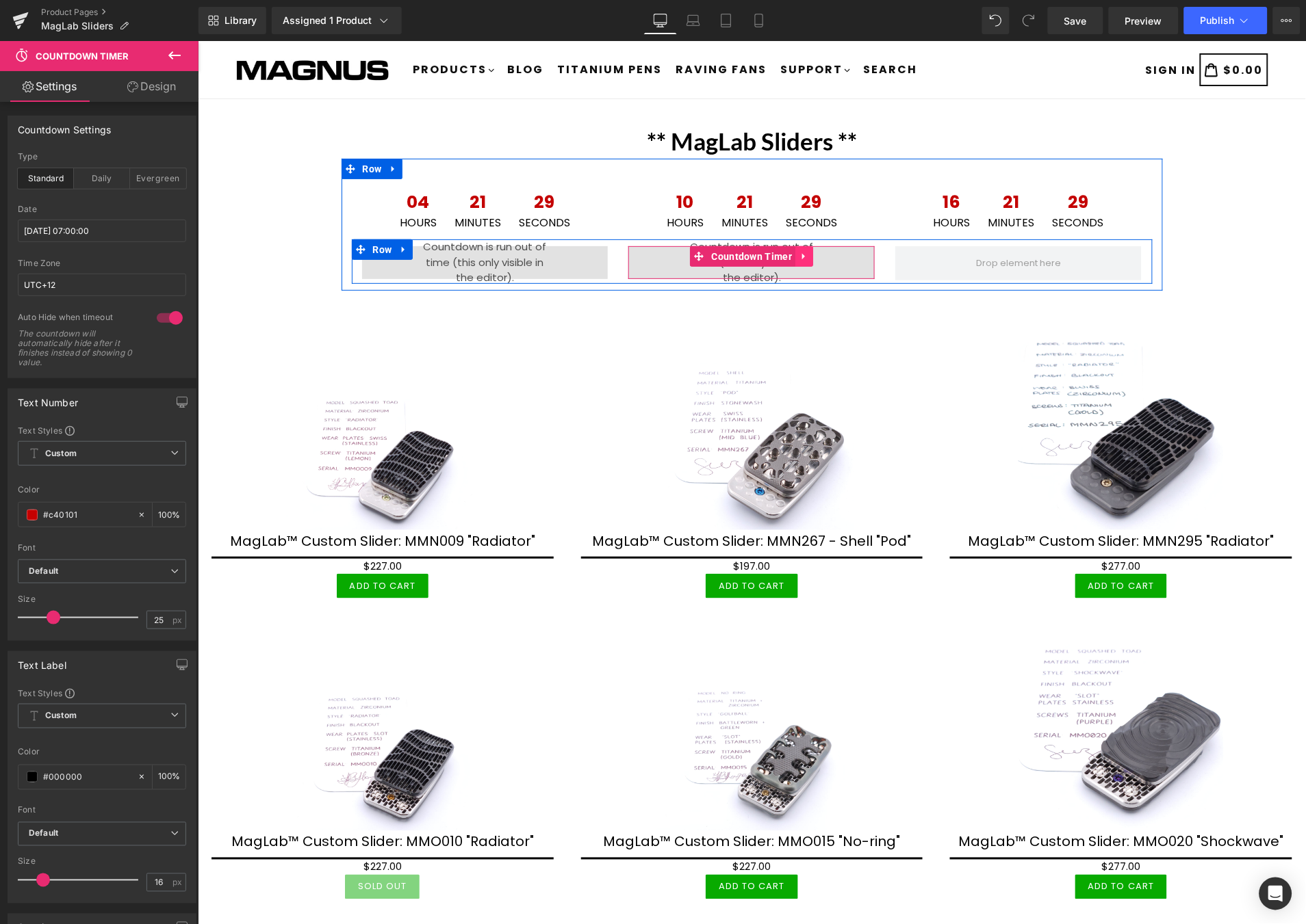
click at [795, 249] on link at bounding box center [803, 256] width 18 height 20
click at [786, 258] on link at bounding box center [794, 256] width 18 height 20
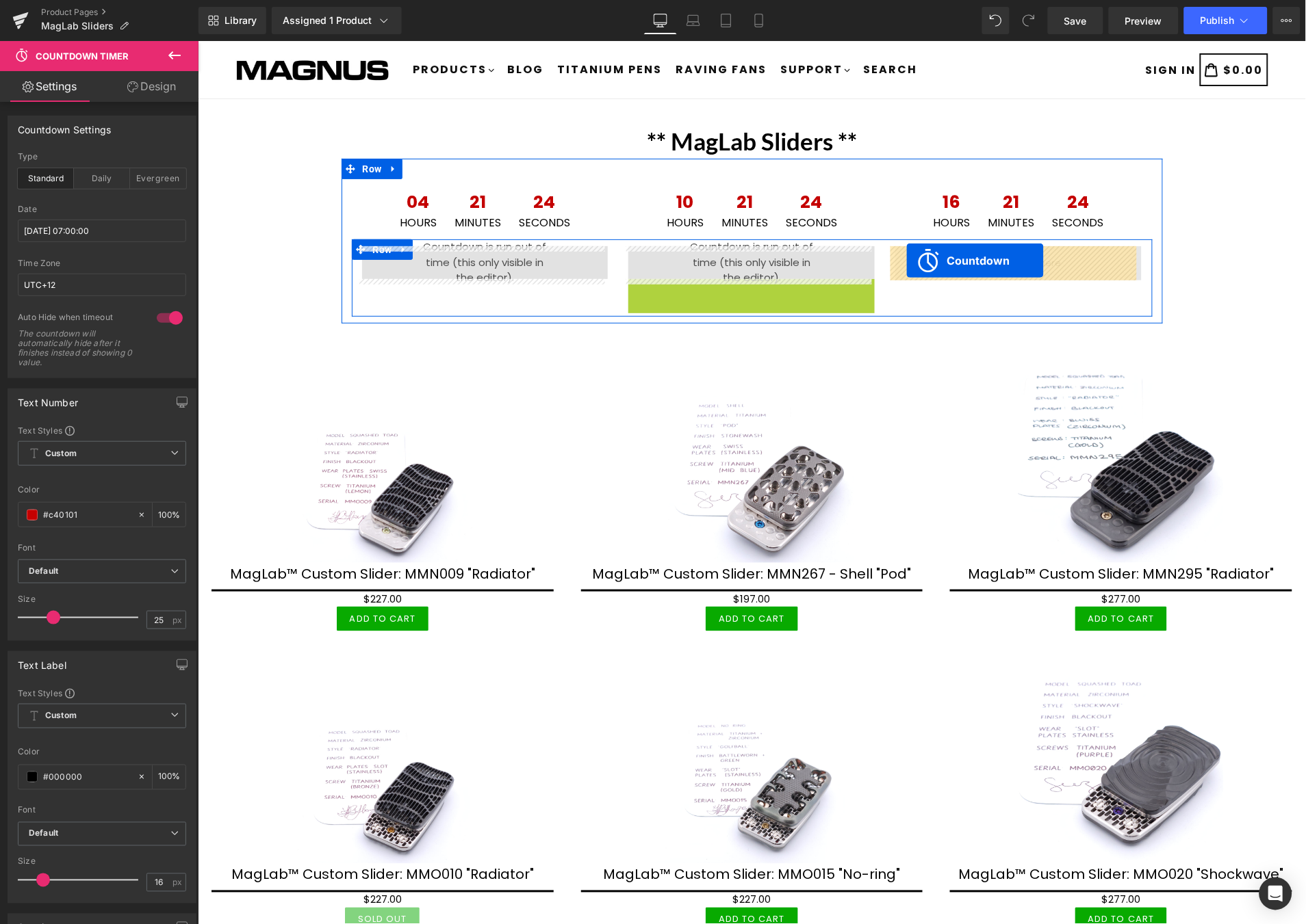
drag, startPoint x: 690, startPoint y: 285, endPoint x: 906, endPoint y: 260, distance: 217.4
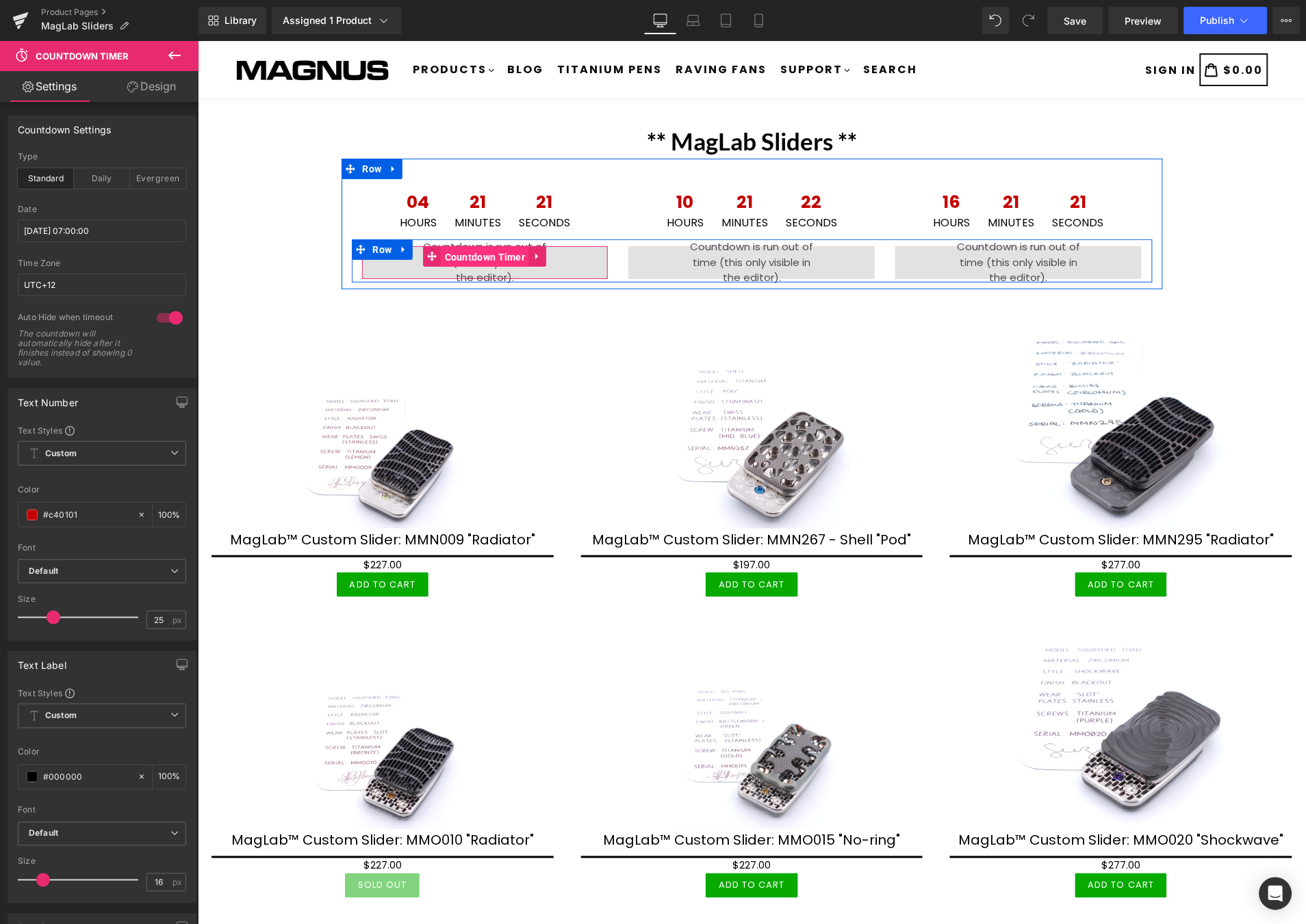
click at [457, 249] on span "Countdown Timer" at bounding box center [484, 256] width 88 height 20
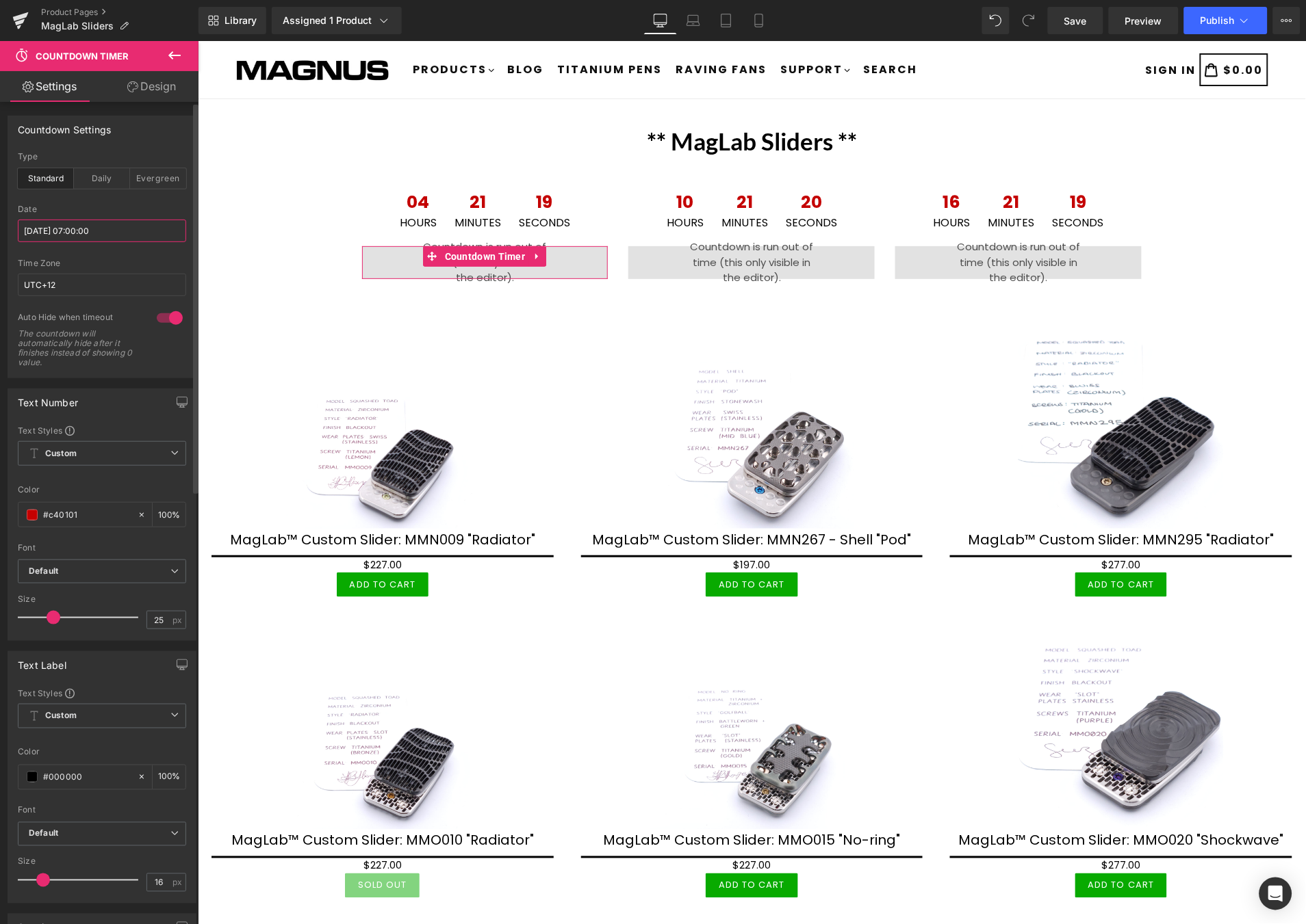
click at [124, 234] on input "2025/09/22 07:00:00" at bounding box center [102, 231] width 168 height 23
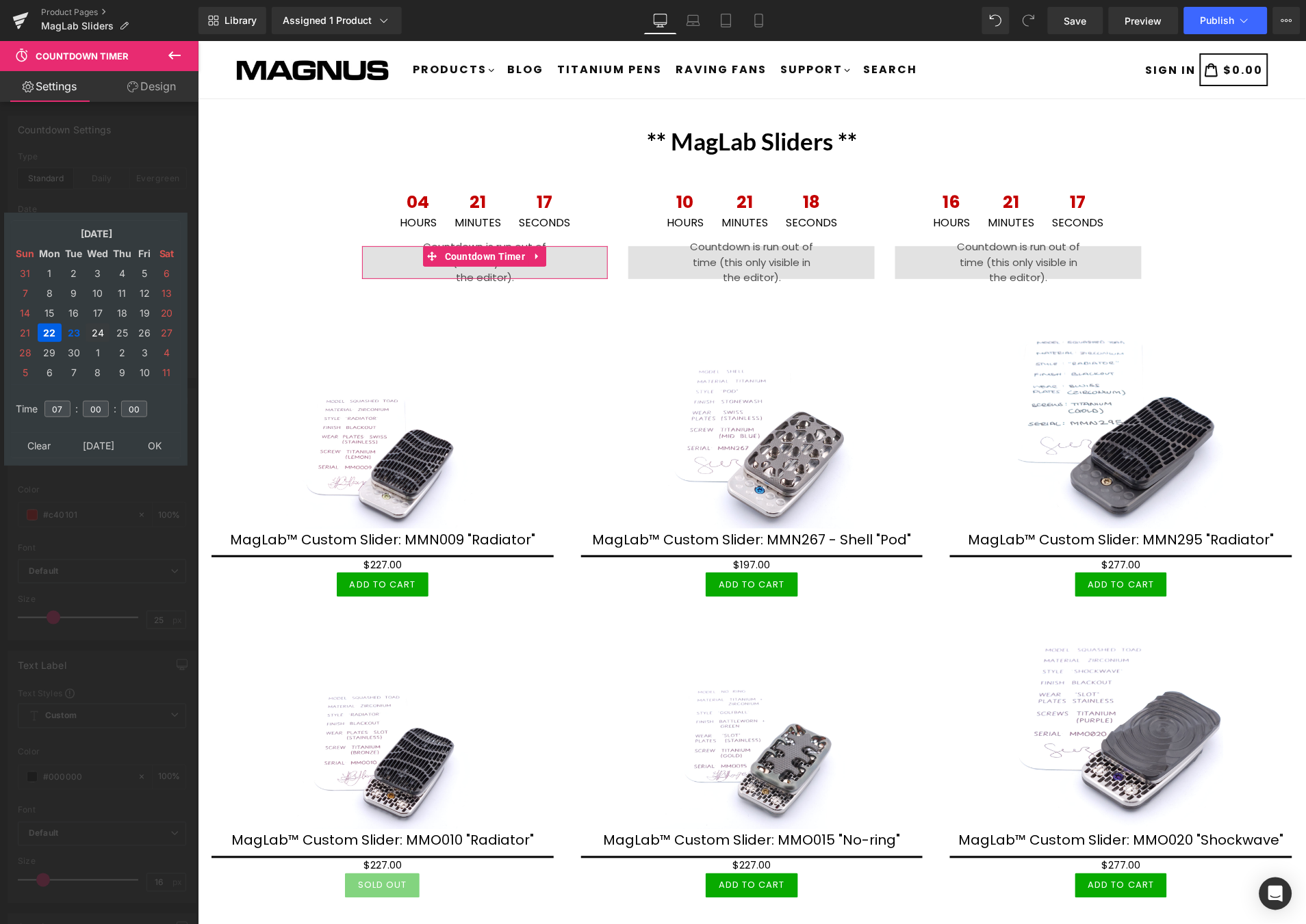
click at [99, 324] on td "24" at bounding box center [98, 333] width 24 height 19
click at [65, 401] on input "07" at bounding box center [57, 408] width 26 height 16
type input "0"
type input "13"
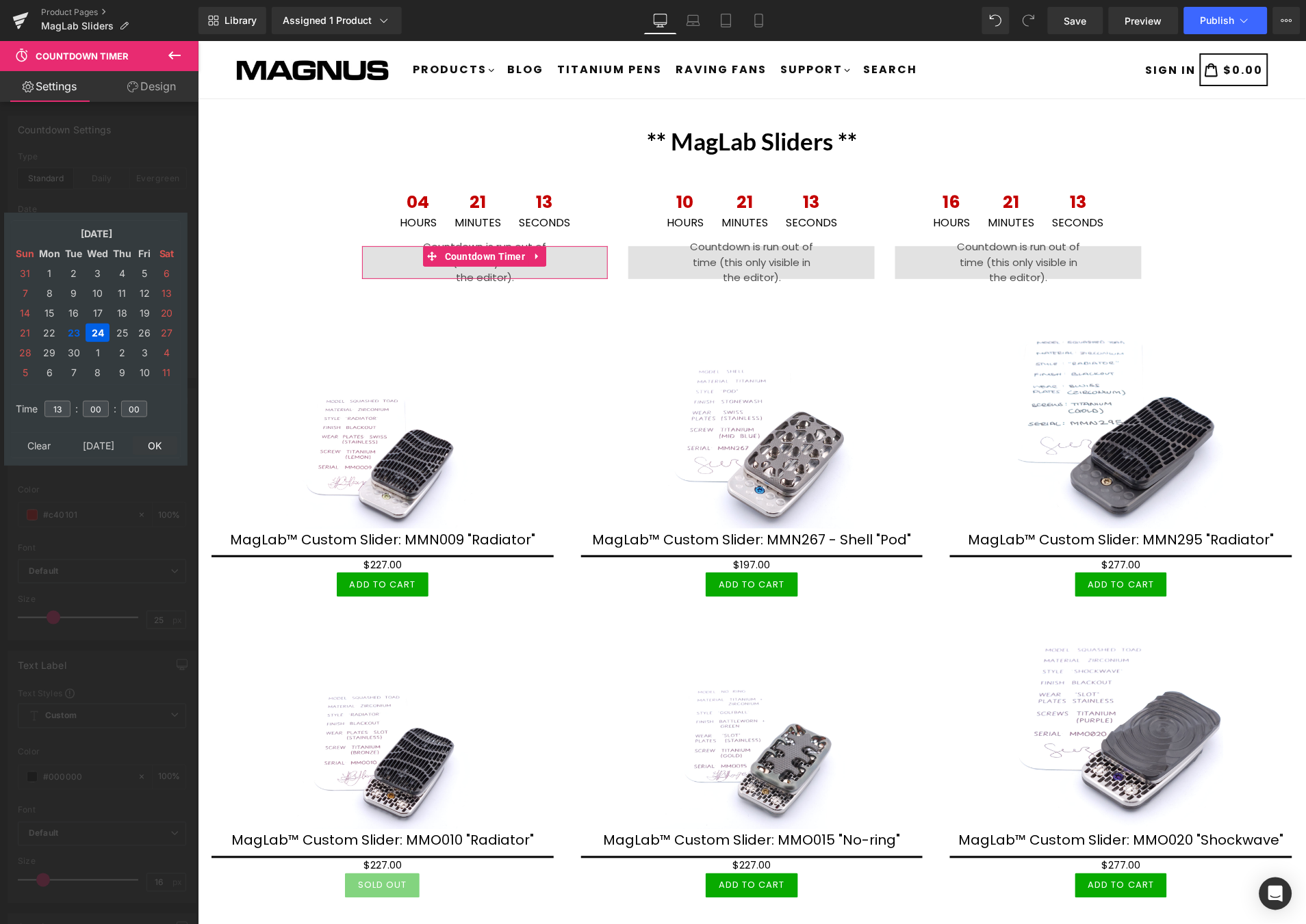
type input "2025/09/24 13:00:00"
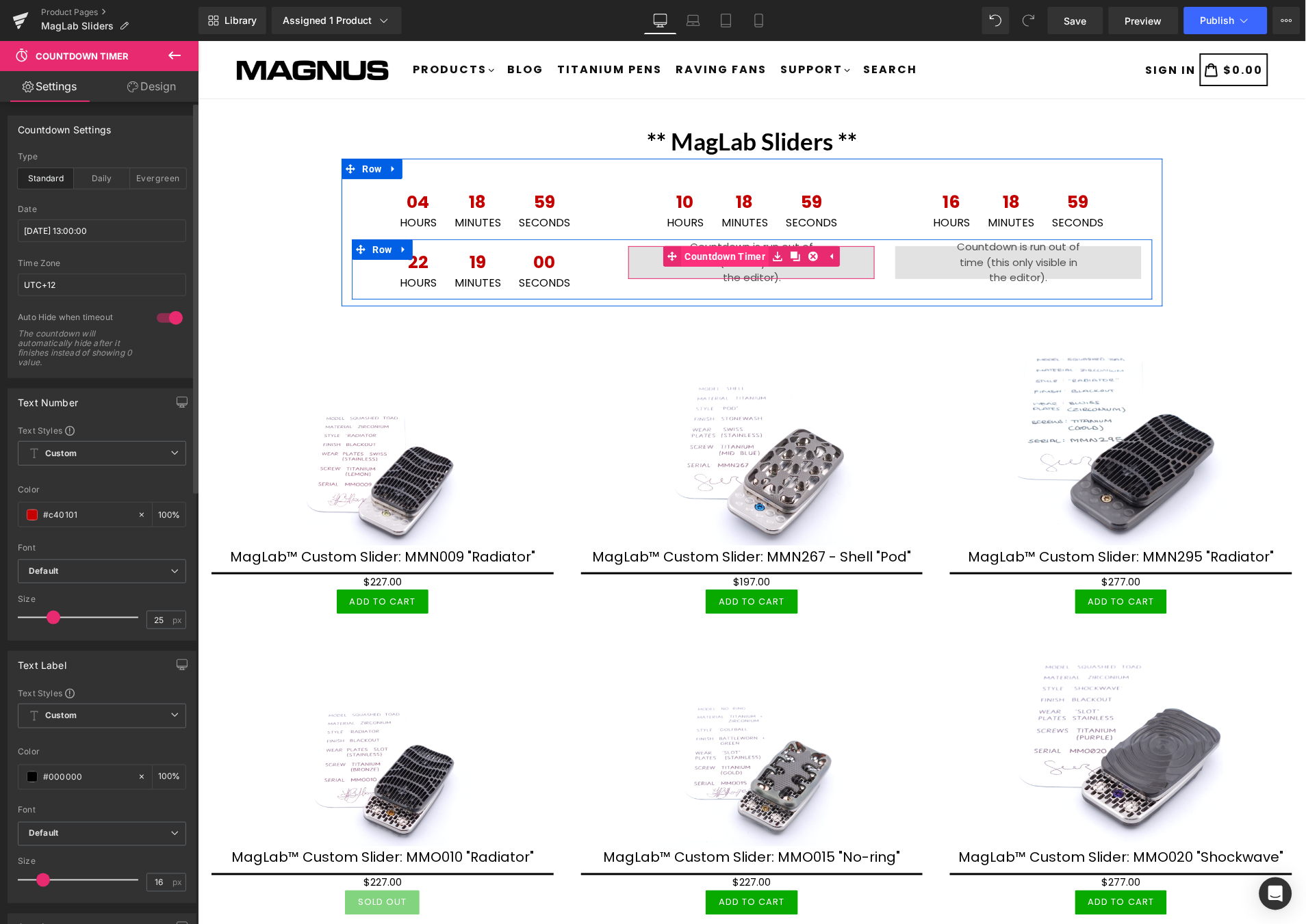
click at [732, 252] on span "Countdown Timer" at bounding box center [724, 256] width 88 height 20
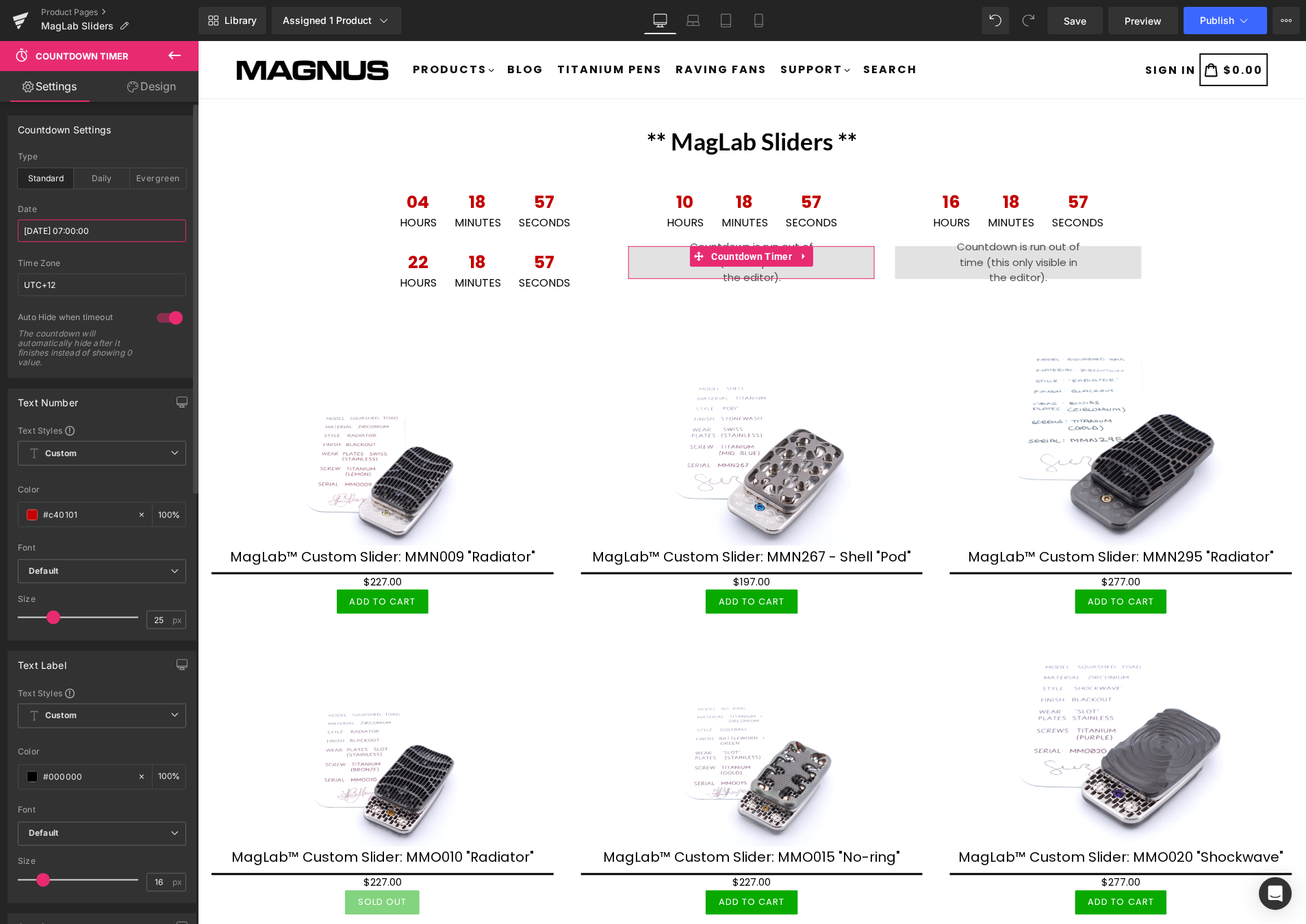
click at [104, 230] on input "2025/09/22 07:00:00" at bounding box center [102, 231] width 168 height 23
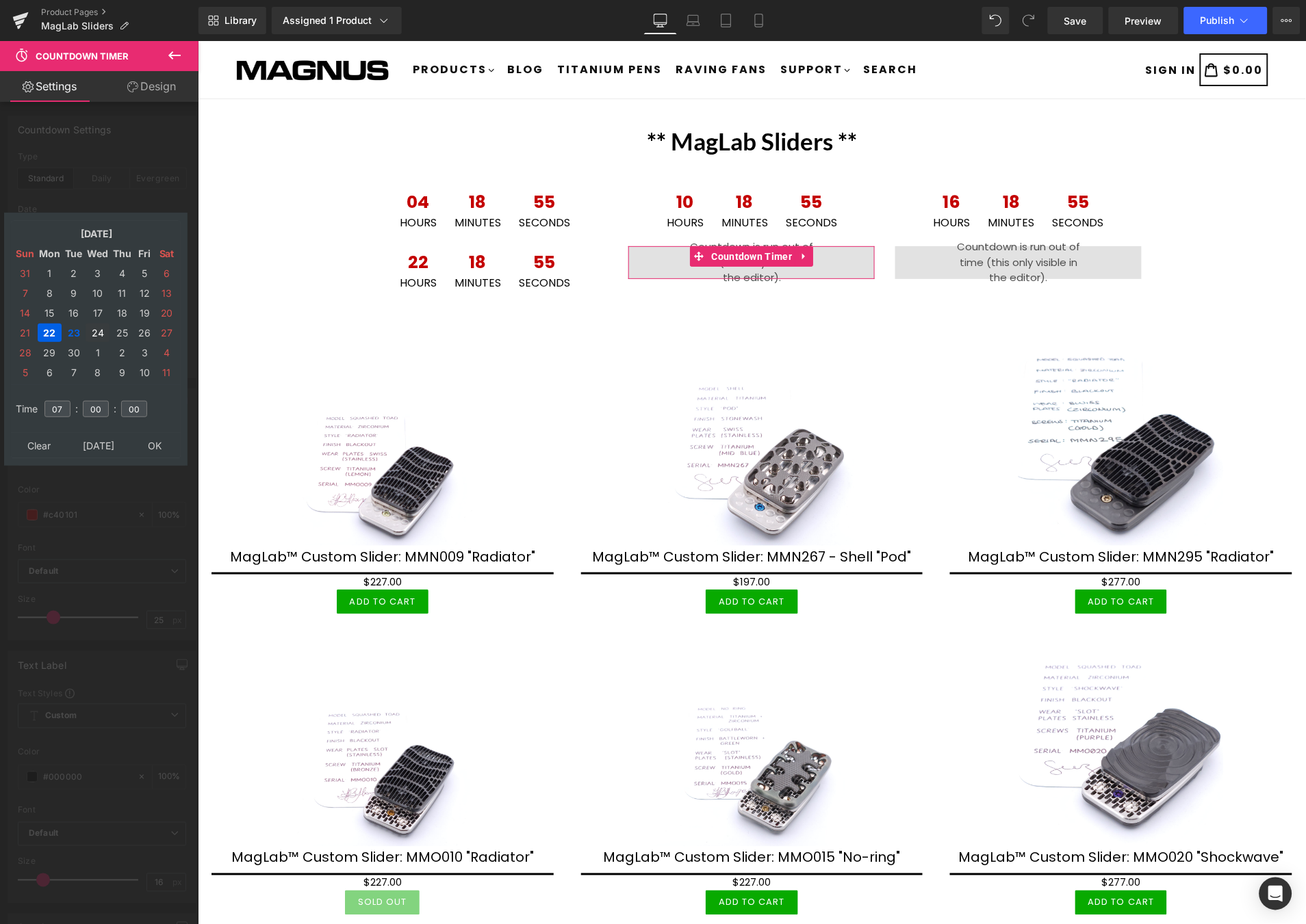
click at [97, 324] on td "24" at bounding box center [98, 333] width 24 height 19
click at [69, 401] on input "07" at bounding box center [57, 408] width 26 height 16
type input "0"
type input "19"
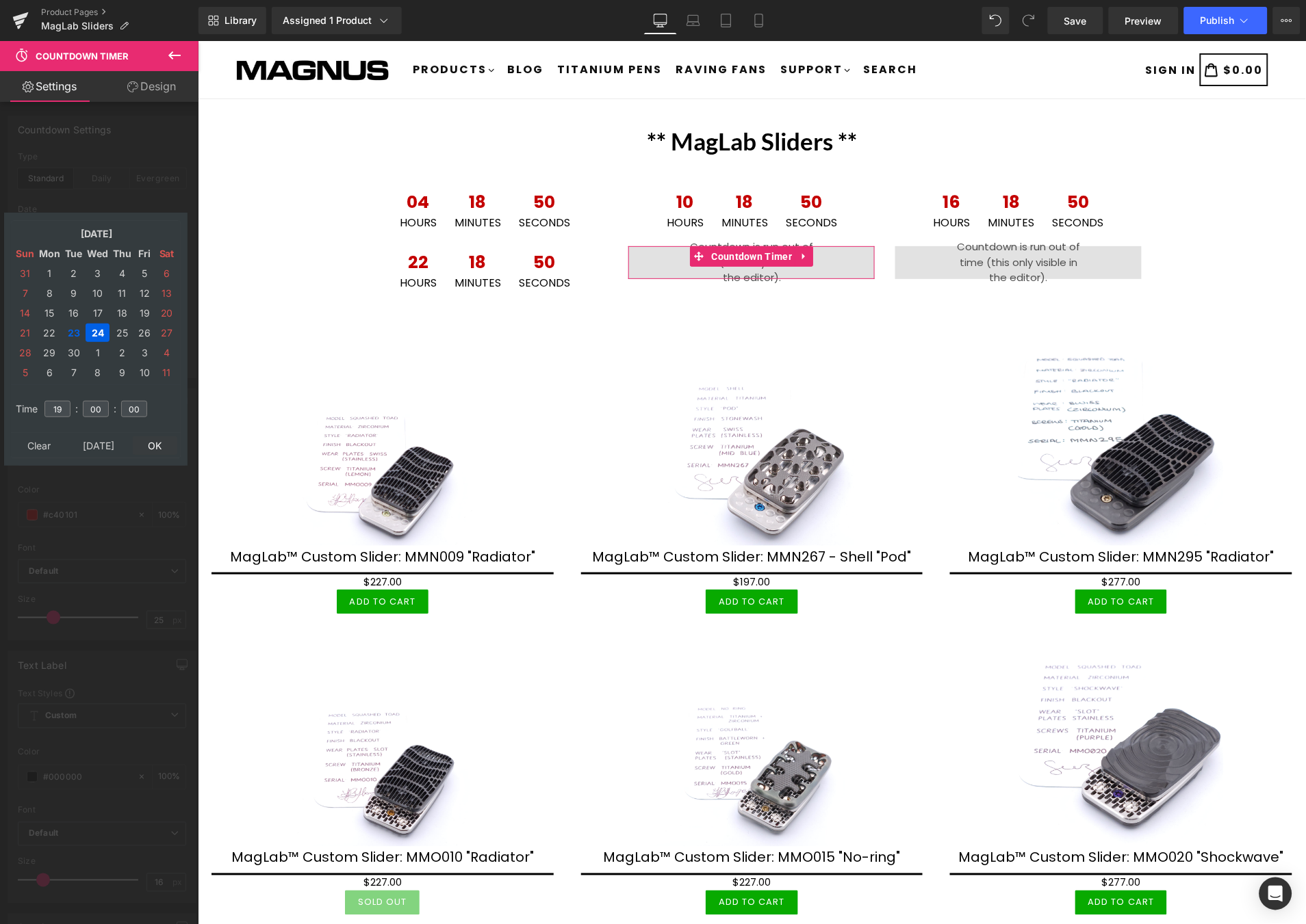
type input "2025/09/24 19:00:00"
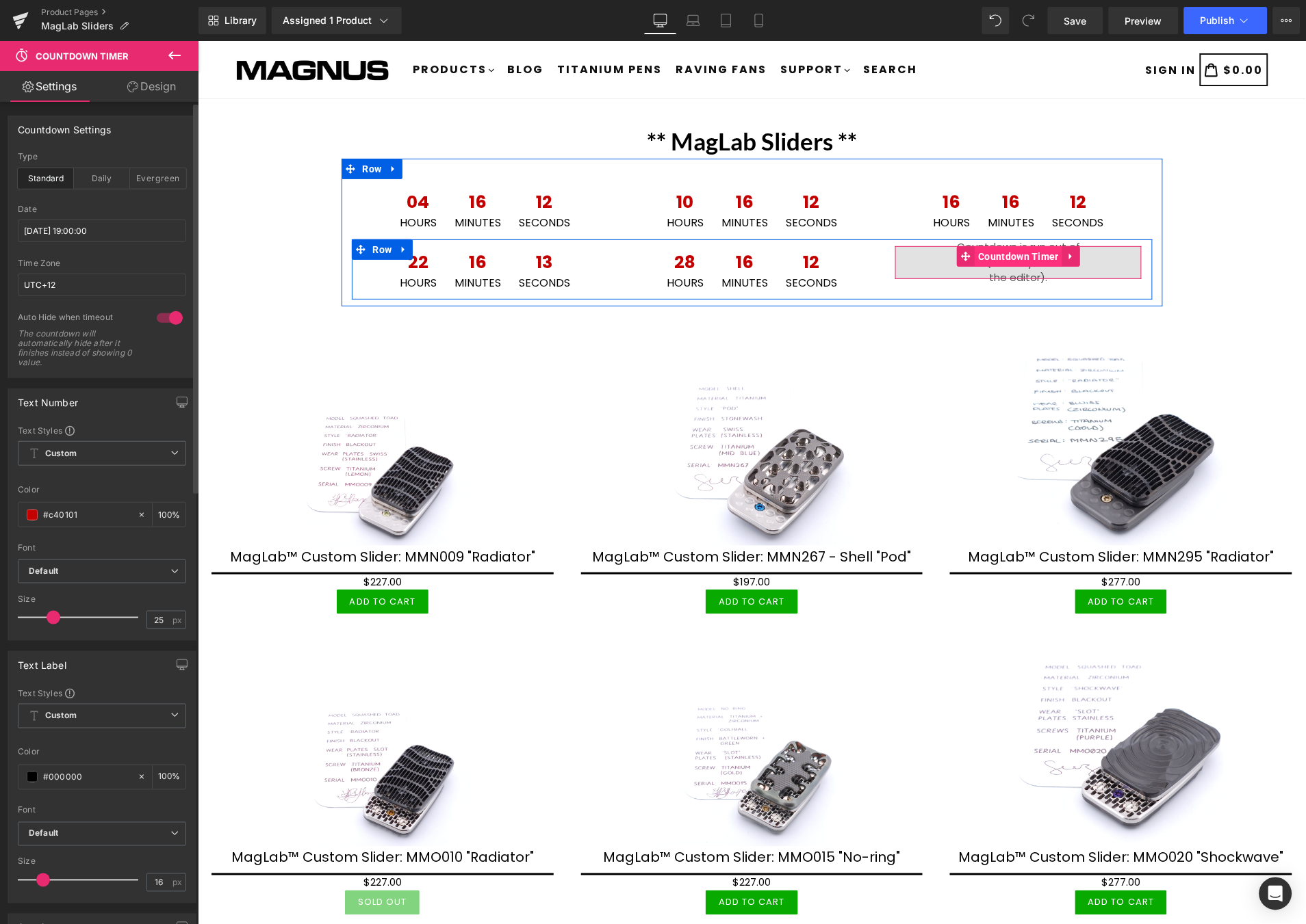
click at [1001, 255] on span "Countdown Timer" at bounding box center [1018, 256] width 88 height 20
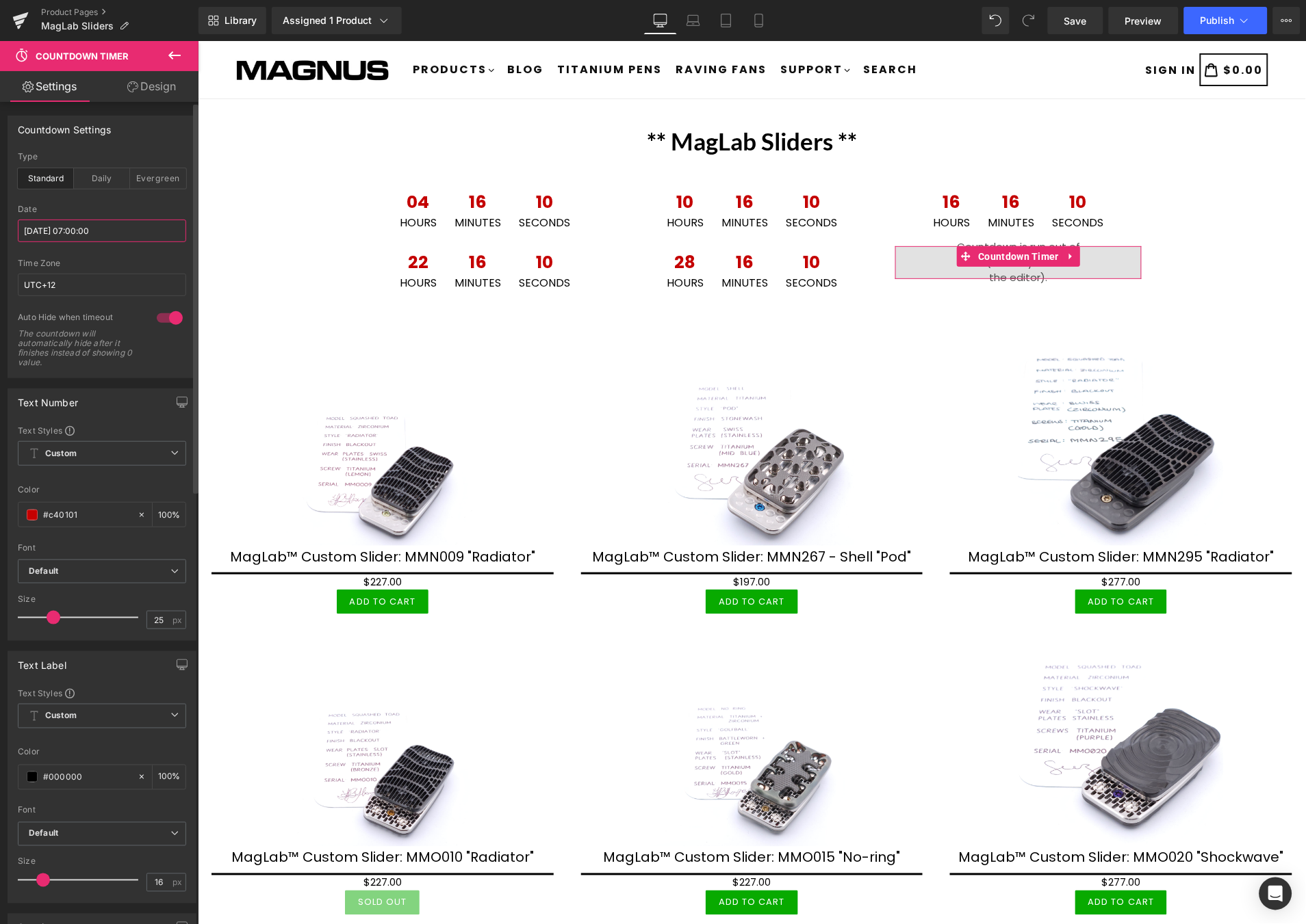
click at [119, 235] on input "2025/09/22 07:00:00" at bounding box center [102, 231] width 168 height 23
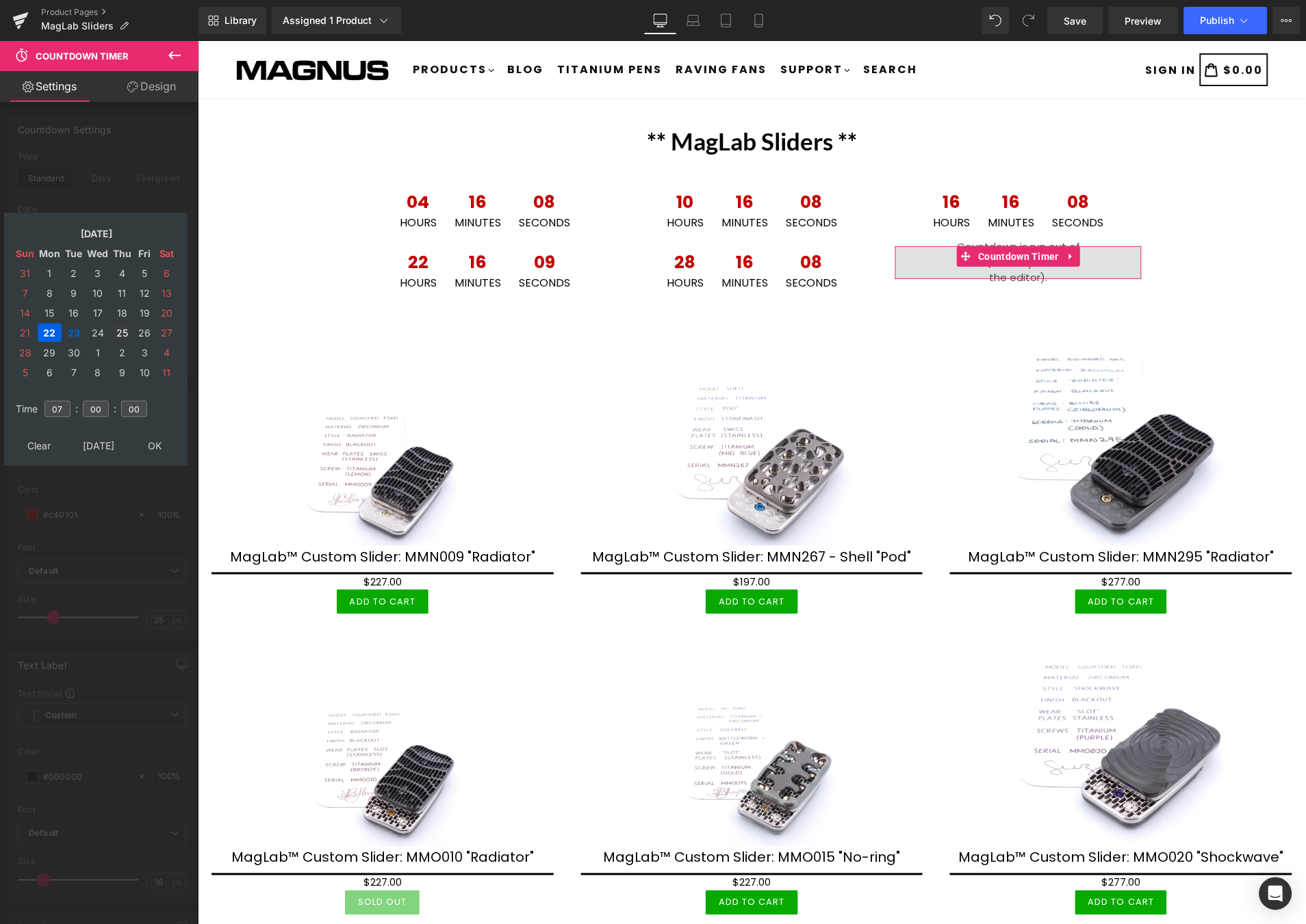
click at [115, 324] on td "25" at bounding box center [122, 333] width 22 height 19
click at [63, 401] on input "07" at bounding box center [57, 408] width 26 height 16
type input "01"
type input "2025/09/25 01:00:00"
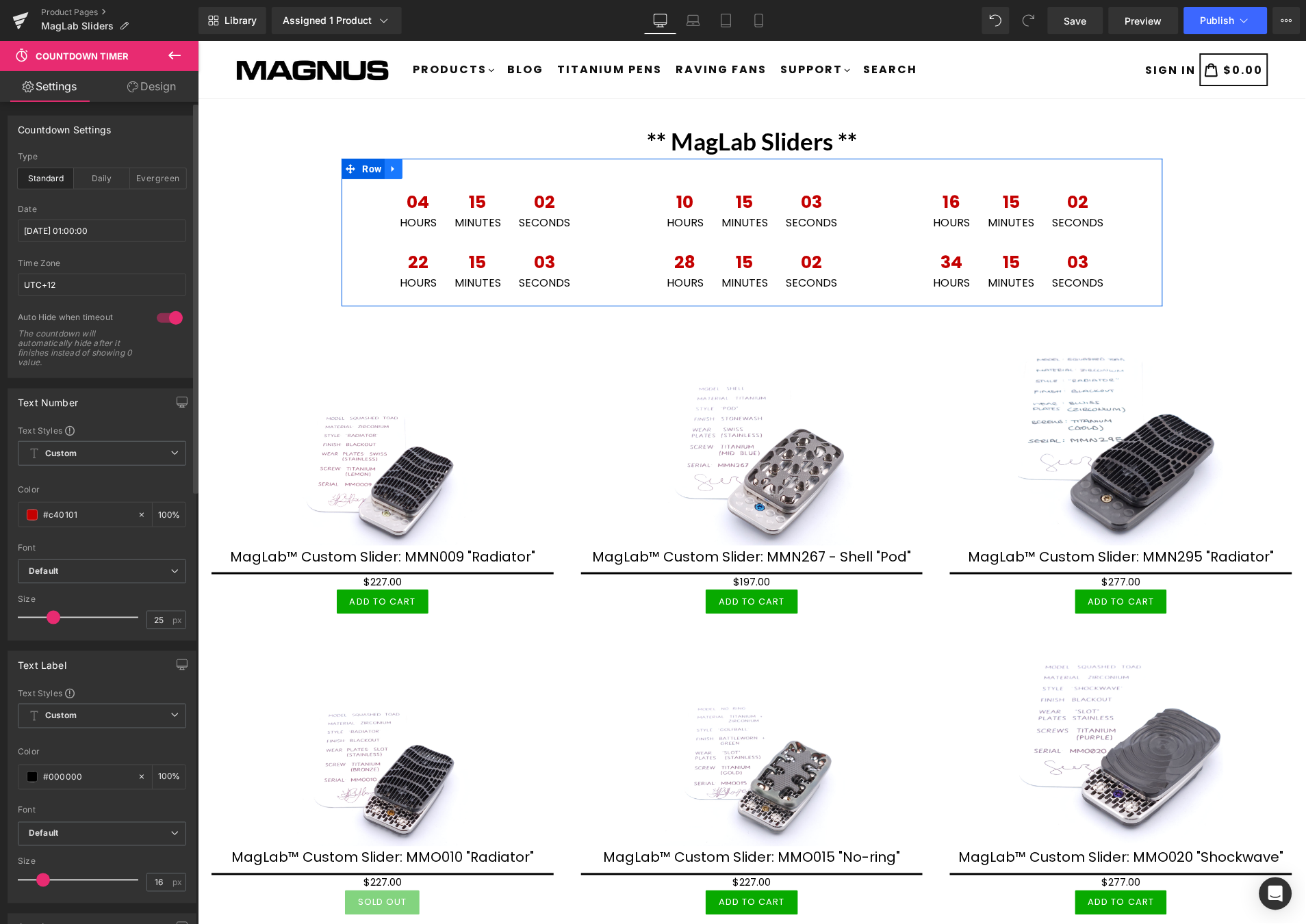
click at [388, 167] on icon at bounding box center [393, 169] width 9 height 10
click at [389, 167] on icon at bounding box center [393, 169] width 9 height 10
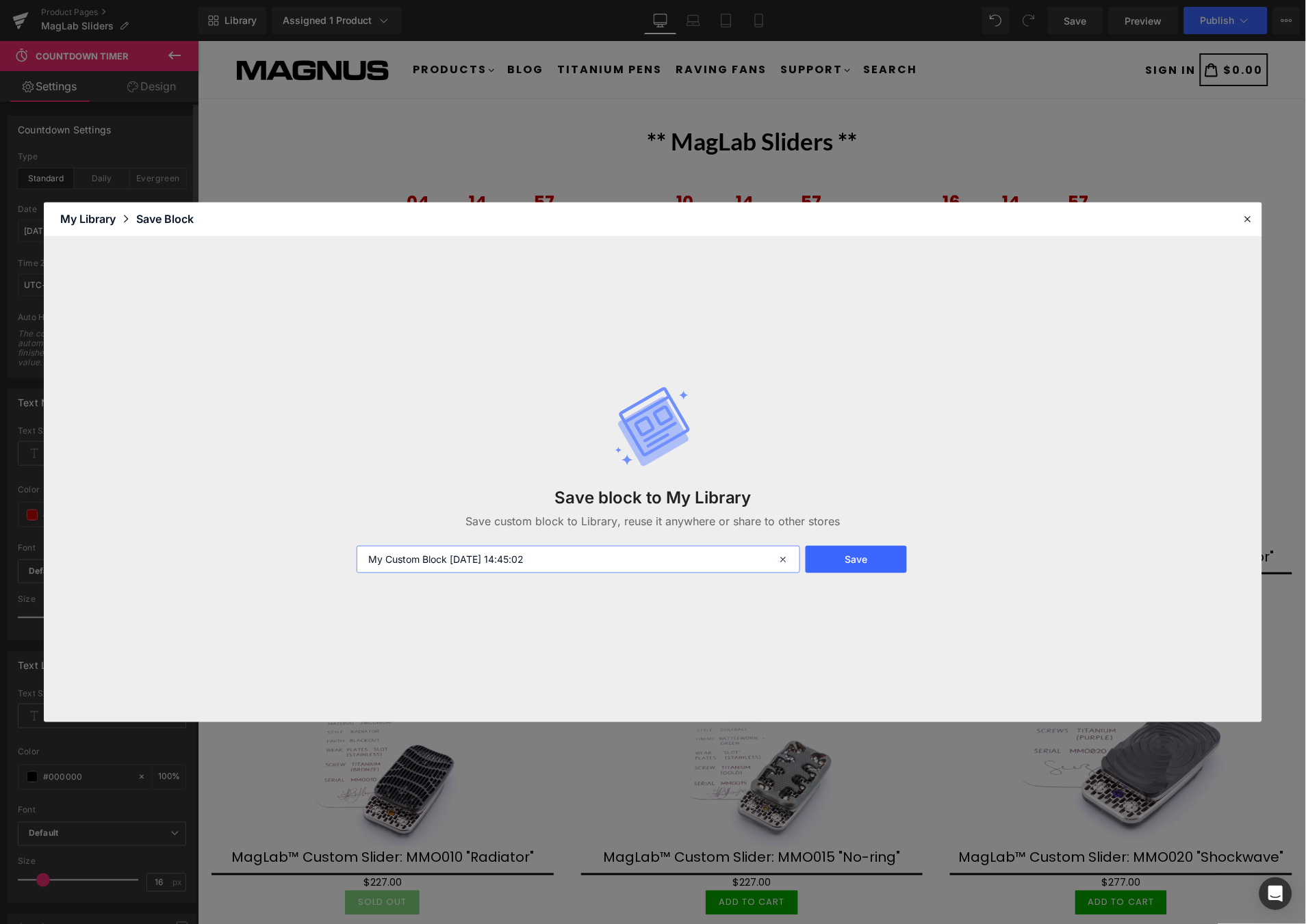
click at [614, 558] on input "My Custom Block 2025-09-23 14:45:02" at bounding box center [579, 560] width 444 height 27
type input "ML Block"
click at [846, 556] on button "Save" at bounding box center [856, 560] width 101 height 27
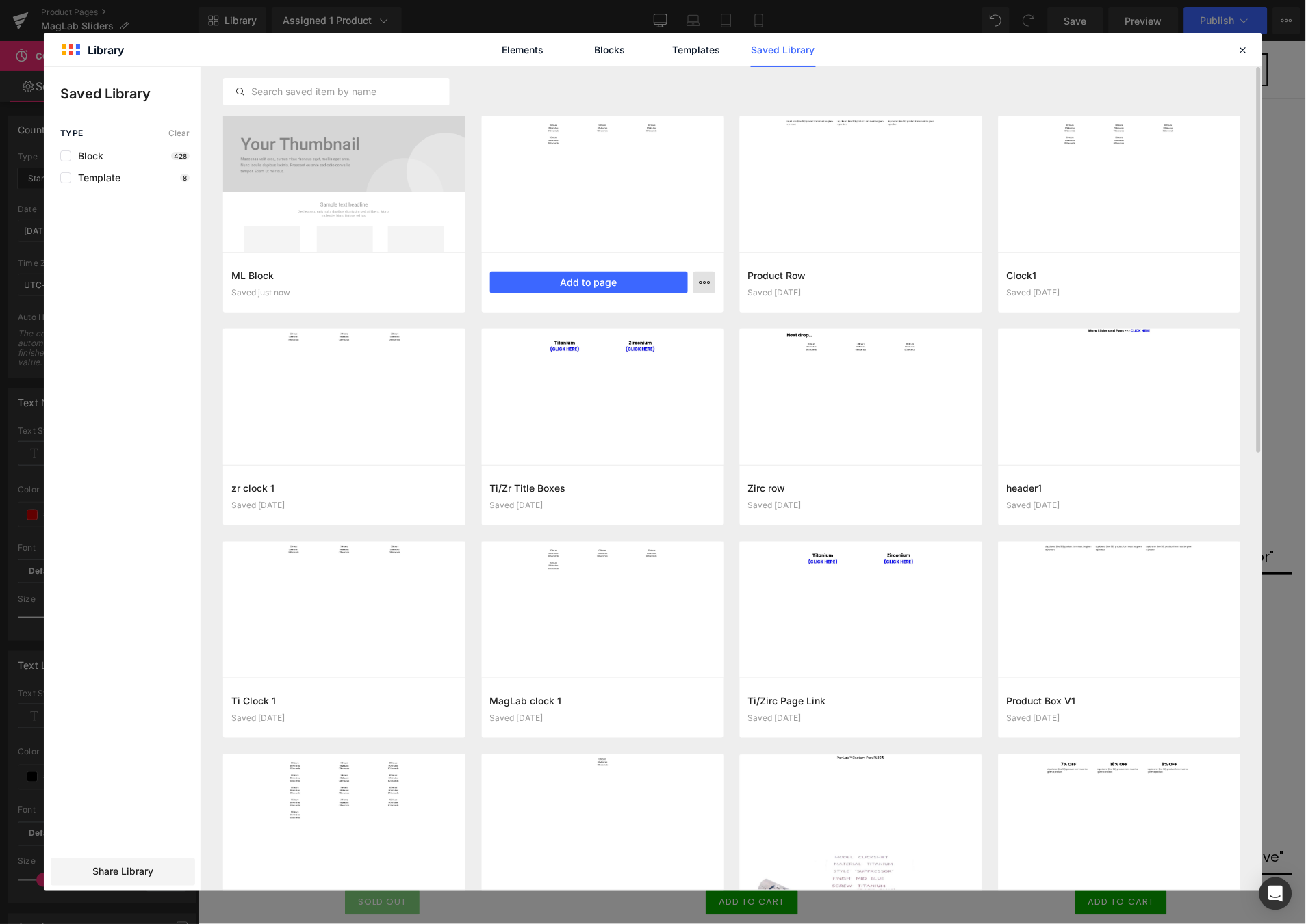
click at [698, 279] on button "button" at bounding box center [704, 283] width 22 height 22
click at [660, 344] on div "Delete" at bounding box center [637, 342] width 156 height 29
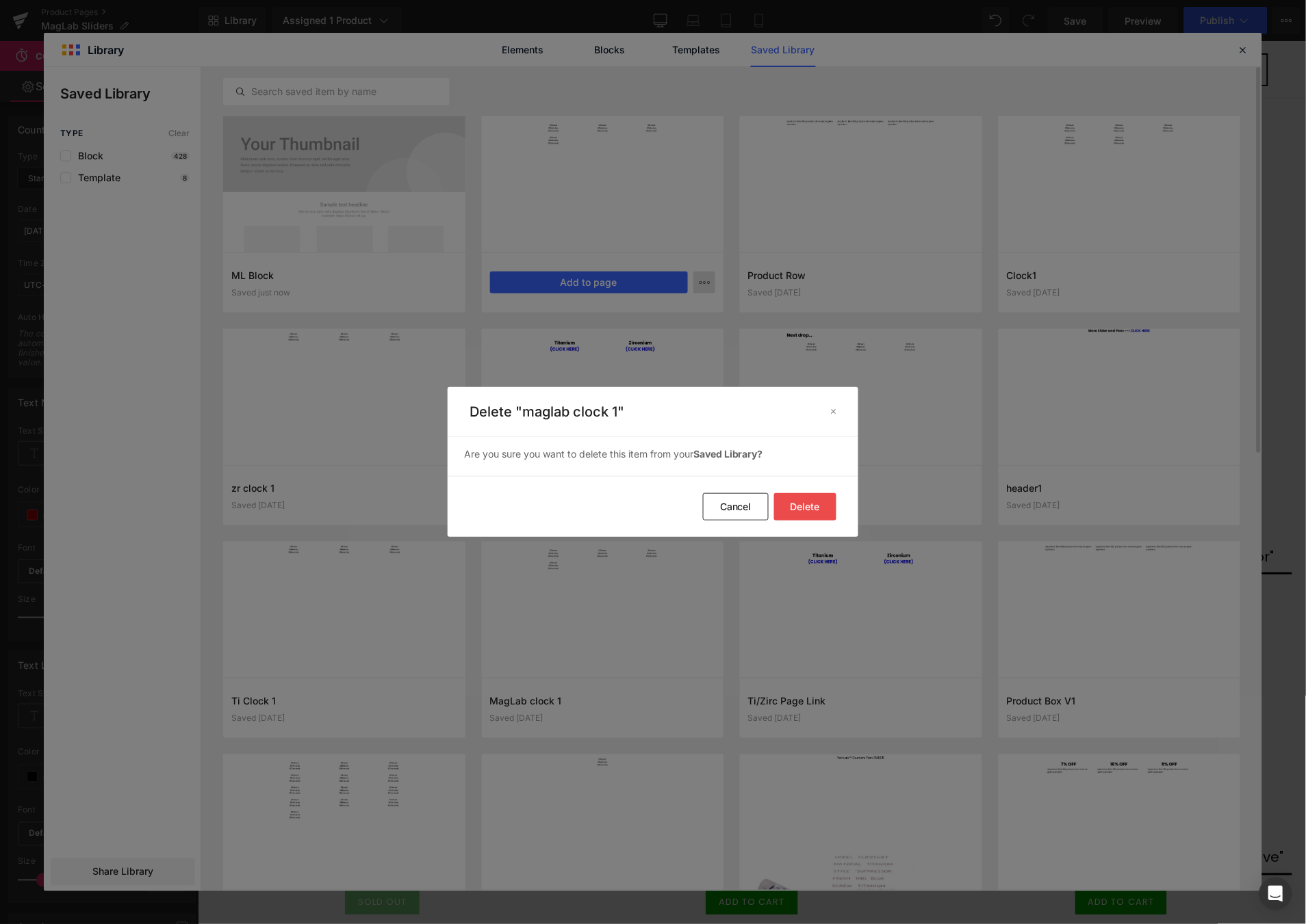
click at [808, 506] on button "Delete" at bounding box center [805, 507] width 62 height 27
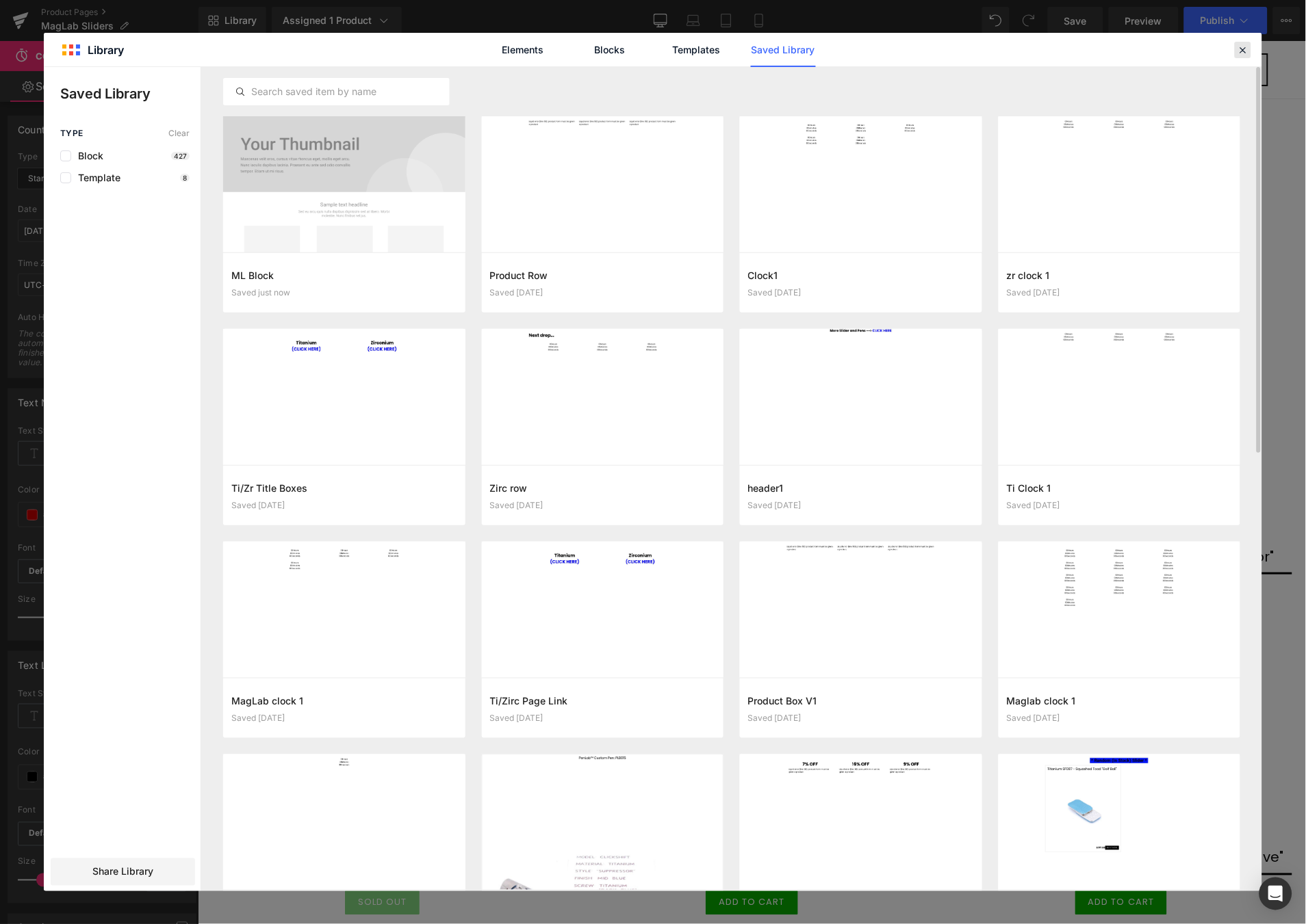
click at [1240, 47] on icon at bounding box center [1243, 50] width 12 height 12
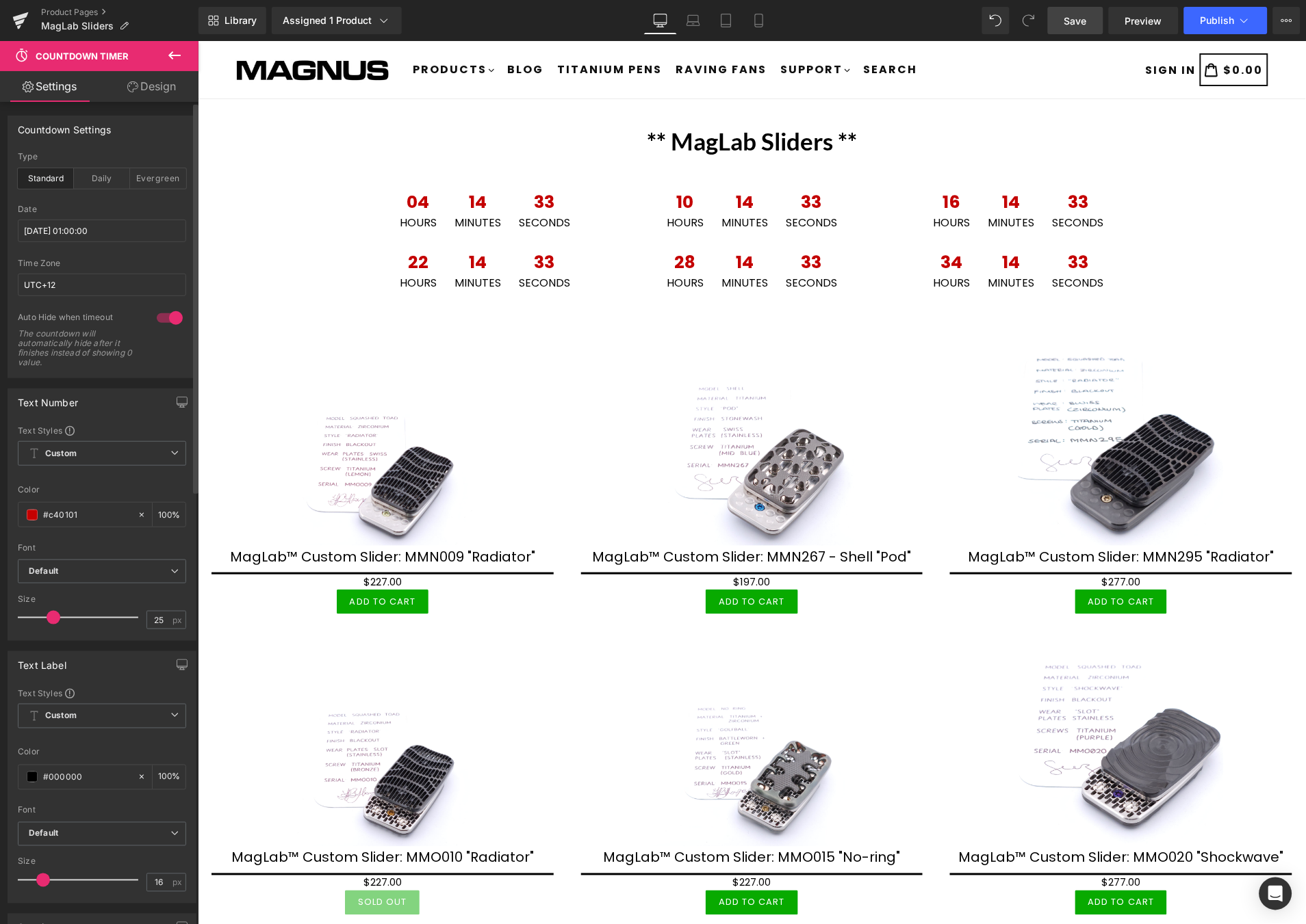
click at [1077, 16] on span "Save" at bounding box center [1076, 20] width 23 height 14
click at [1223, 15] on span "Publish" at bounding box center [1218, 20] width 34 height 11
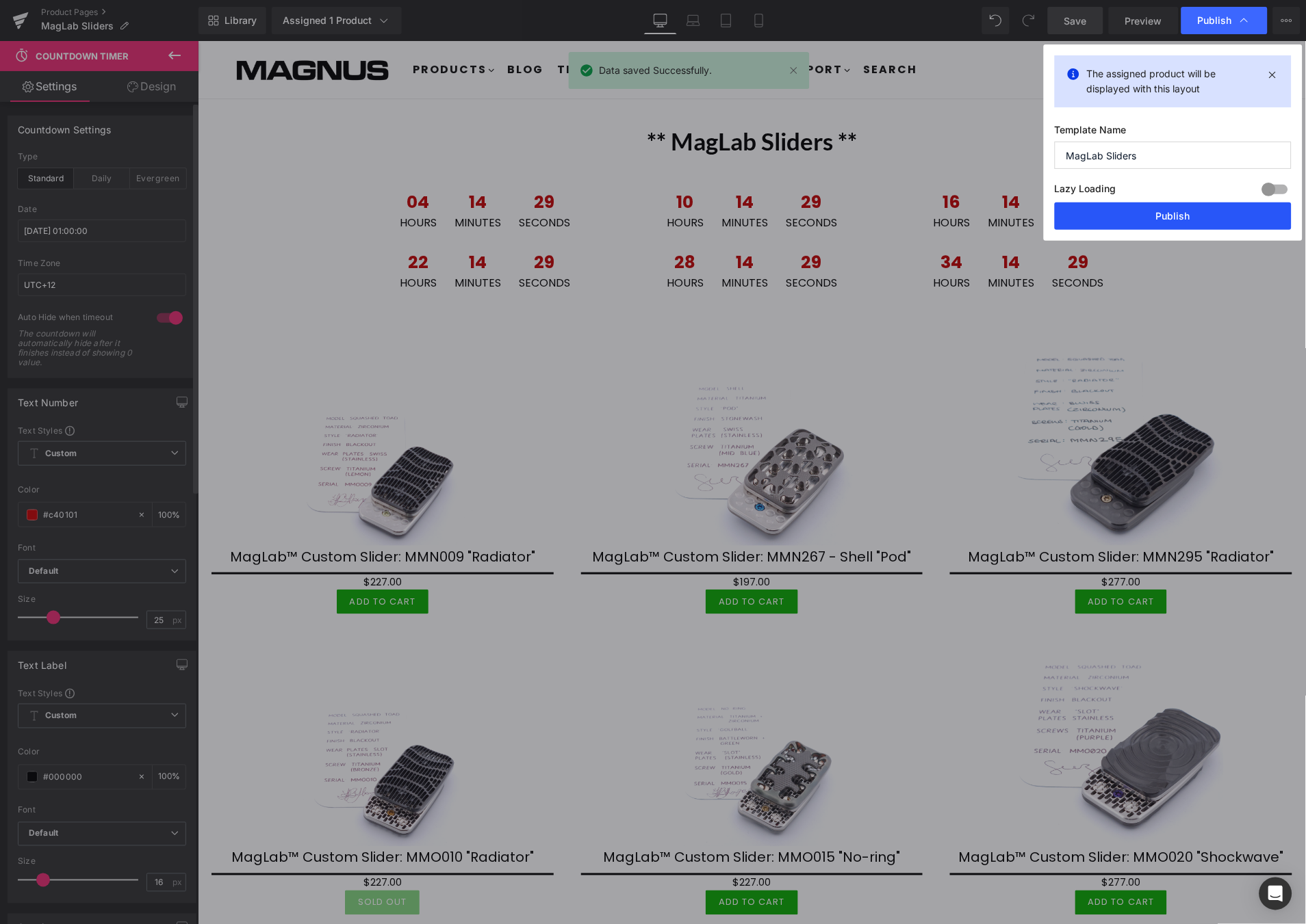
click at [1183, 216] on button "Publish" at bounding box center [1173, 216] width 237 height 27
